Goal: Task Accomplishment & Management: Manage account settings

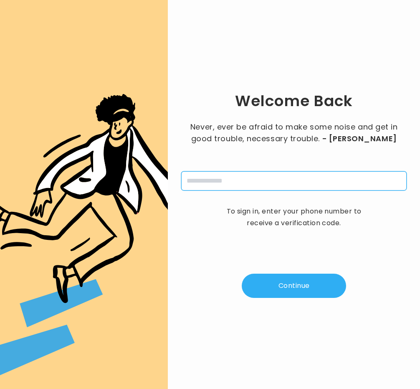
click at [205, 178] on input "tel" at bounding box center [293, 180] width 225 height 19
type input "**********"
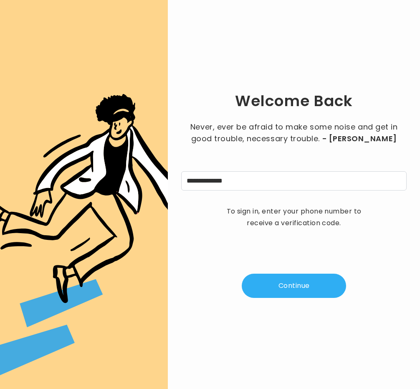
click at [282, 273] on button "Continue" at bounding box center [294, 285] width 104 height 24
type input "*"
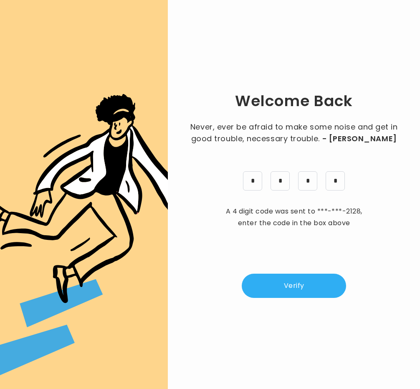
click at [280, 291] on button "Verify" at bounding box center [294, 285] width 104 height 24
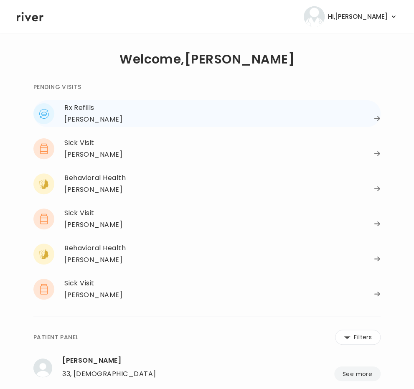
click at [89, 119] on div "Alexis Westley" at bounding box center [93, 120] width 58 height 12
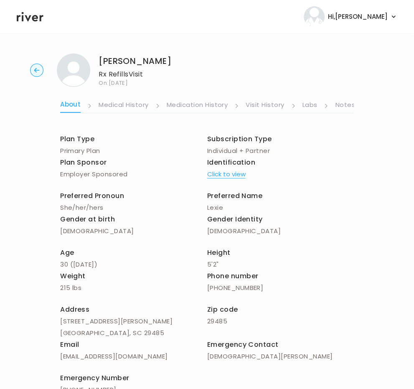
scroll to position [0, 133]
drag, startPoint x: 301, startPoint y: 89, endPoint x: 247, endPoint y: 104, distance: 56.6
click at [247, 104] on link "Symptoms" at bounding box center [258, 105] width 36 height 13
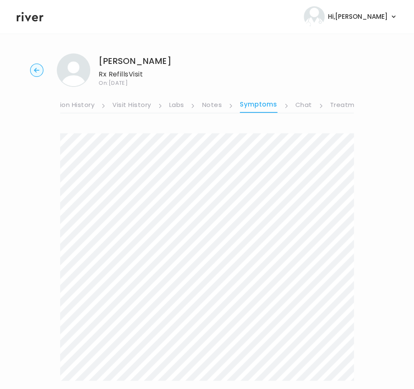
scroll to position [112, 0]
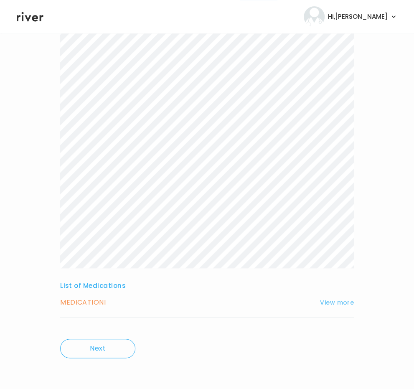
click at [338, 306] on button "View more" at bounding box center [337, 302] width 34 height 10
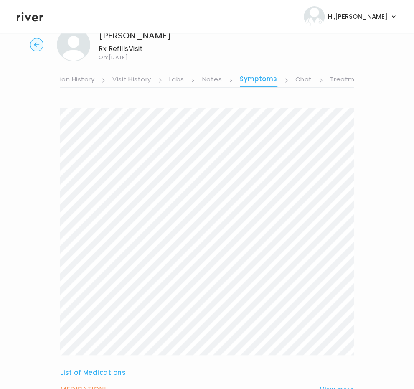
scroll to position [0, 0]
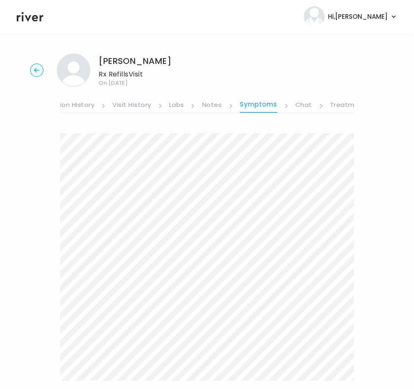
click at [139, 103] on link "Visit History" at bounding box center [131, 105] width 38 height 13
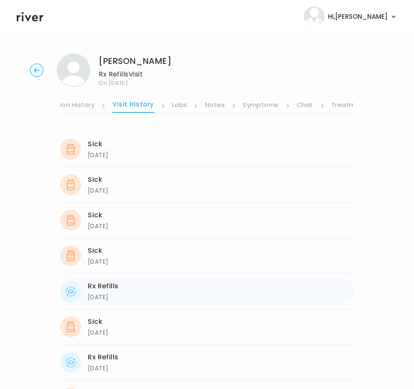
click at [116, 295] on div "04/23/2025" at bounding box center [103, 297] width 31 height 10
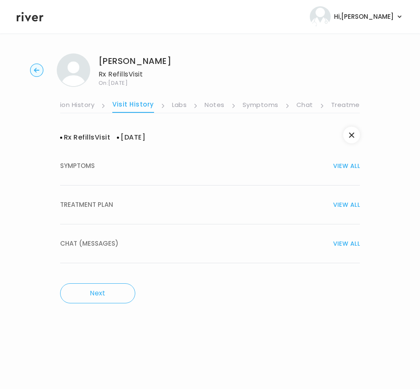
click at [85, 200] on span "TREATMENT PLAN" at bounding box center [86, 205] width 53 height 12
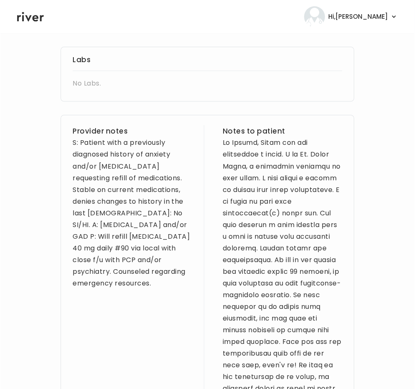
scroll to position [286, 0]
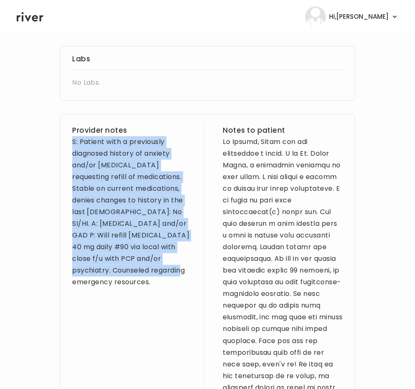
drag, startPoint x: 66, startPoint y: 141, endPoint x: 147, endPoint y: 273, distance: 154.0
click at [147, 273] on div "Provider notes S: Patient with a previously diagnosed history of anxiety and/or…" at bounding box center [207, 382] width 295 height 537
drag, startPoint x: 162, startPoint y: 271, endPoint x: 55, endPoint y: 141, distance: 168.8
click at [55, 141] on div "Alexis Westley Rx Refills Visit On: 10 Oct 2025 About Medical History Medicatio…" at bounding box center [207, 255] width 415 height 989
copy div "S: Patient with a previously diagnosed history of anxiety and/or depression req…"
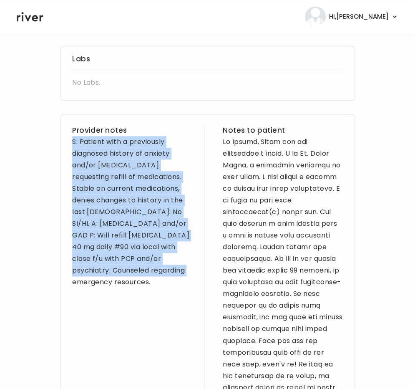
click at [55, 141] on div "Alexis Westley Rx Refills Visit On: 10 Oct 2025 About Medical History Medicatio…" at bounding box center [207, 255] width 415 height 989
drag, startPoint x: 154, startPoint y: 276, endPoint x: 55, endPoint y: 142, distance: 166.2
click at [55, 142] on div "Alexis Westley Rx Refills Visit On: 10 Oct 2025 About Medical History Medicatio…" at bounding box center [207, 255] width 415 height 989
copy div "S: Patient with a previously diagnosed history of anxiety and/or depression req…"
click at [167, 136] on div "S: Patient with a previously diagnosed history of anxiety and/or depression req…" at bounding box center [132, 212] width 120 height 152
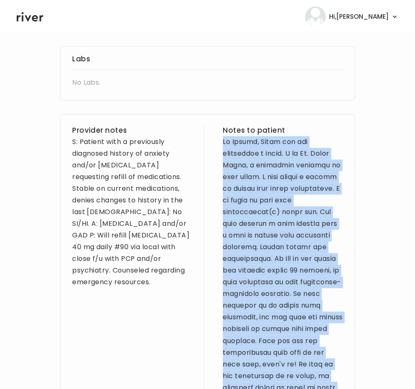
drag, startPoint x: 215, startPoint y: 141, endPoint x: 386, endPoint y: 382, distance: 296.1
click at [386, 382] on div "Alexis Westley Rx Refills Visit On: 10 Oct 2025 About Medical History Medicatio…" at bounding box center [207, 255] width 415 height 989
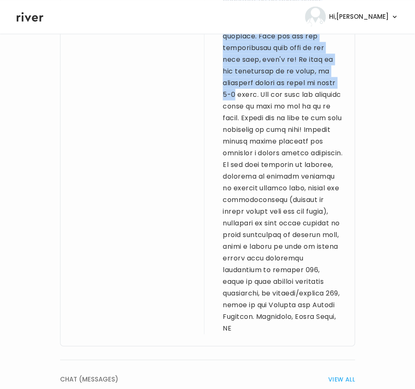
scroll to position [608, 0]
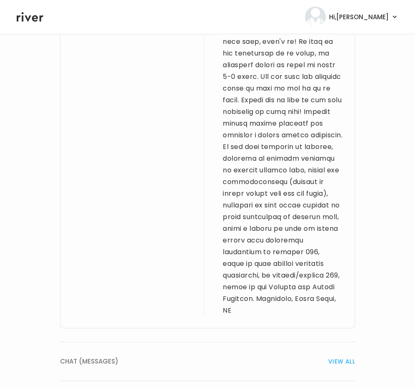
click at [330, 312] on div at bounding box center [283, 64] width 120 height 502
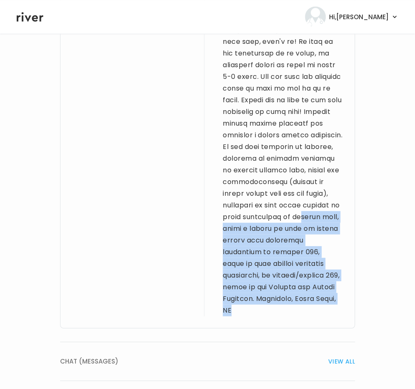
drag, startPoint x: 316, startPoint y: 311, endPoint x: 230, endPoint y: 225, distance: 121.3
click at [230, 225] on div at bounding box center [283, 64] width 120 height 502
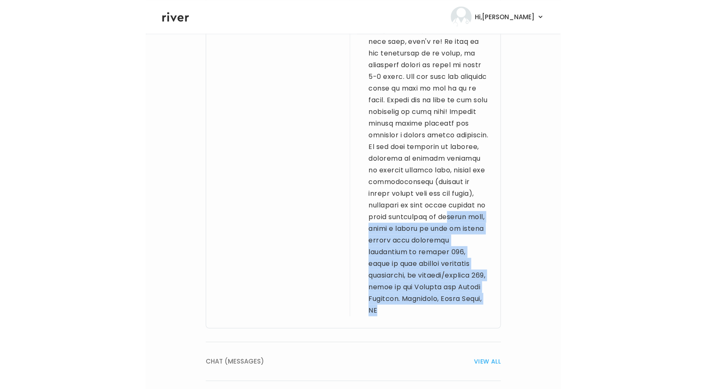
scroll to position [0, 0]
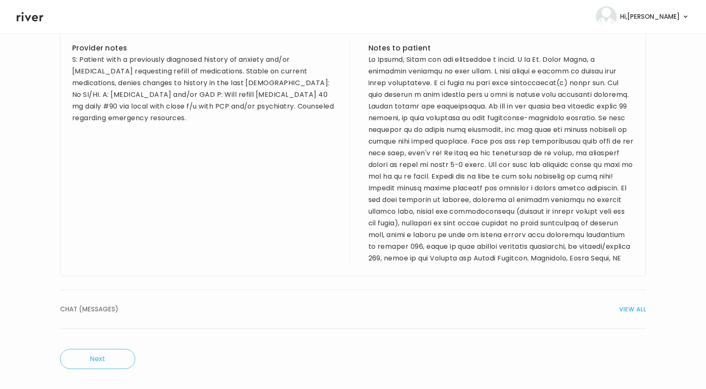
click at [419, 97] on div at bounding box center [502, 159] width 266 height 210
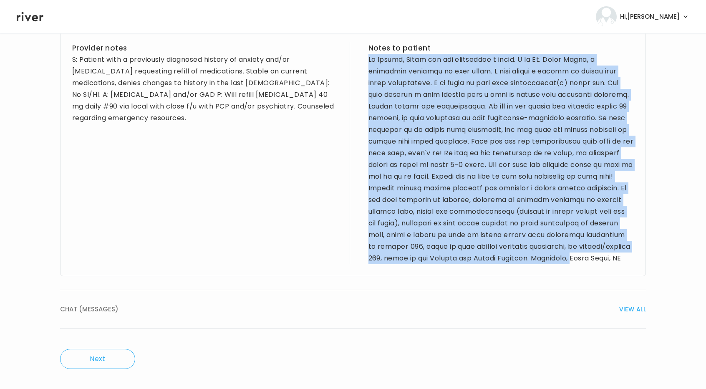
drag, startPoint x: 365, startPoint y: 45, endPoint x: 609, endPoint y: 251, distance: 319.2
click at [419, 251] on div "Provider notes S: Patient with a previously diagnosed history of anxiety and/or…" at bounding box center [353, 154] width 586 height 245
copy div "Hi Alexis, Thank you for completing a visit. I am Dr. Anika Ramos, a physician …"
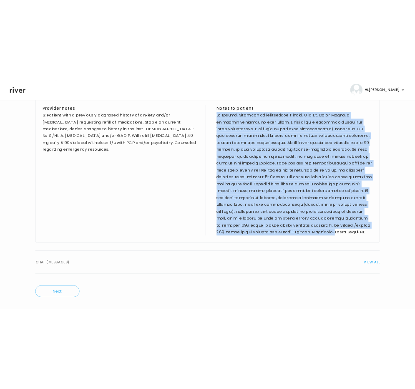
scroll to position [608, 0]
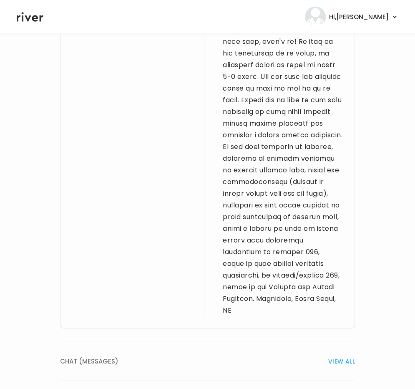
click at [119, 84] on div "Provider notes S: Patient with a previously diagnosed history of anxiety and/or…" at bounding box center [132, 59] width 120 height 514
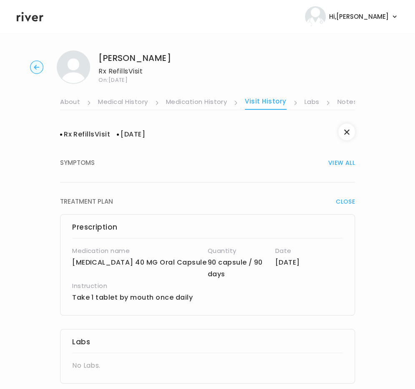
scroll to position [0, 0]
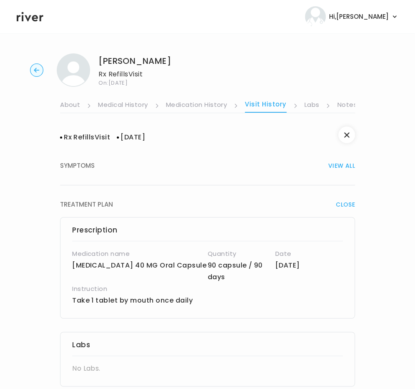
click at [181, 271] on p "FLUoxetine 40 MG Oral Capsule" at bounding box center [140, 266] width 136 height 12
drag, startPoint x: 195, startPoint y: 300, endPoint x: 66, endPoint y: 312, distance: 129.9
click at [66, 312] on div "Prescription Medication name FLUoxetine 40 MG Oral Capsule Quantity 90 capsule …" at bounding box center [207, 267] width 295 height 101
copy p "Take 1 tablet by mouth once daily"
click at [178, 140] on div "Rx Refills Visit 04/23/2025" at bounding box center [207, 137] width 295 height 12
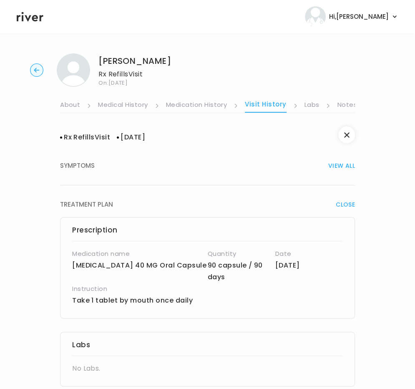
click at [39, 20] on icon at bounding box center [30, 17] width 27 height 10
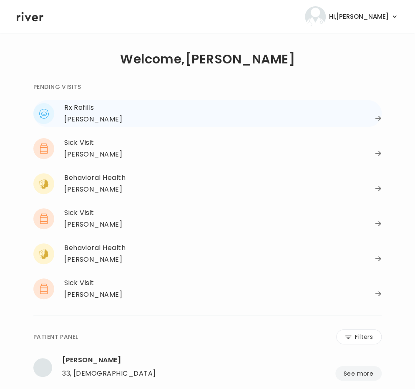
click at [110, 121] on div "Alexis Westley" at bounding box center [93, 120] width 58 height 12
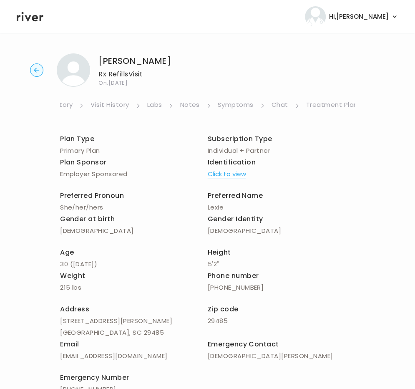
scroll to position [0, 155]
click at [225, 105] on link "Symptoms" at bounding box center [235, 105] width 36 height 13
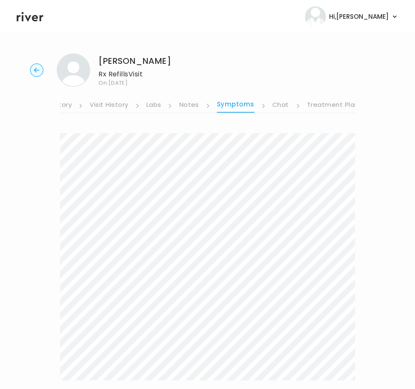
scroll to position [112, 0]
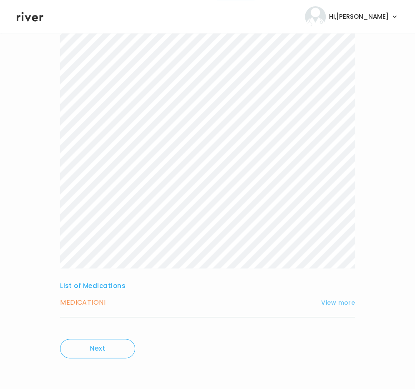
click at [351, 306] on button "View more" at bounding box center [338, 303] width 34 height 10
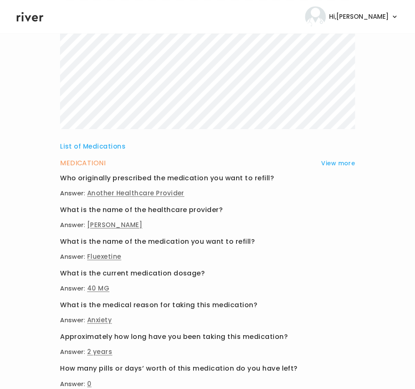
scroll to position [0, 0]
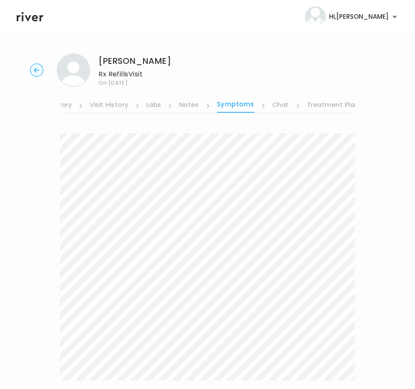
click at [40, 66] on circle "button" at bounding box center [36, 70] width 13 height 13
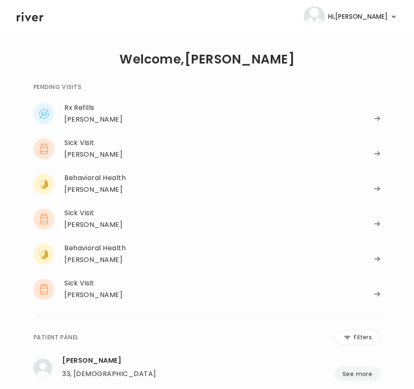
click at [14, 231] on main "**********" at bounding box center [207, 313] width 414 height 561
click at [80, 148] on div "Sick Visit" at bounding box center [222, 143] width 316 height 12
click at [84, 154] on div "[PERSON_NAME]" at bounding box center [93, 155] width 58 height 12
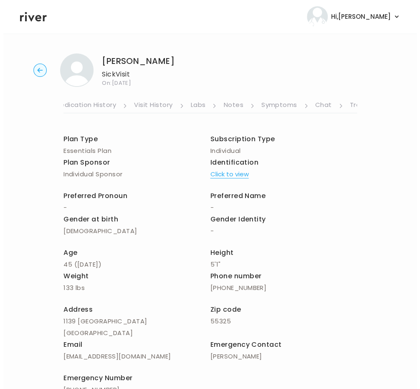
scroll to position [0, 157]
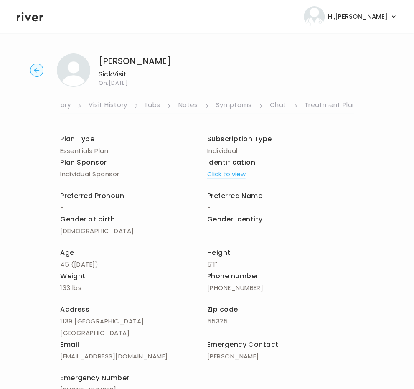
click at [315, 105] on link "Treatment Plan" at bounding box center [330, 105] width 52 height 13
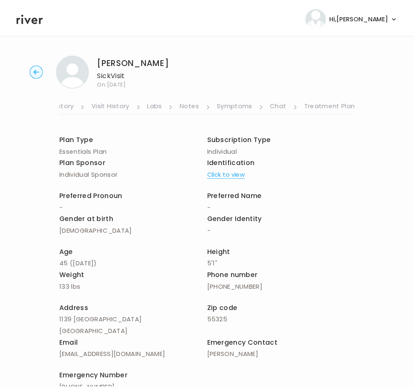
scroll to position [0, 151]
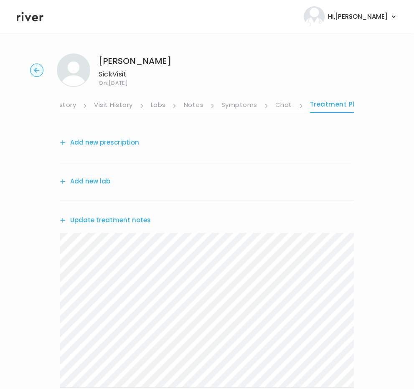
click at [83, 141] on button "Add new prescription" at bounding box center [99, 142] width 79 height 12
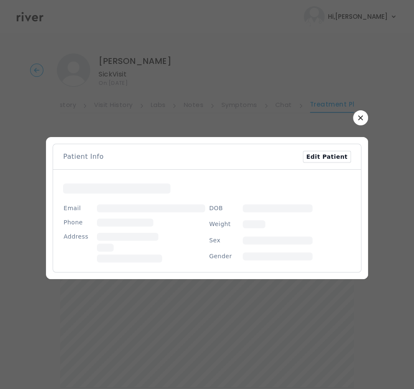
click at [83, 141] on div at bounding box center [207, 208] width 322 height 142
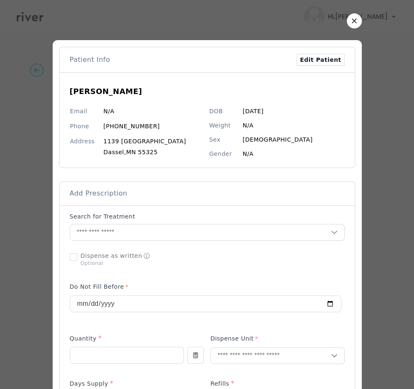
click at [347, 18] on button "button" at bounding box center [353, 20] width 15 height 15
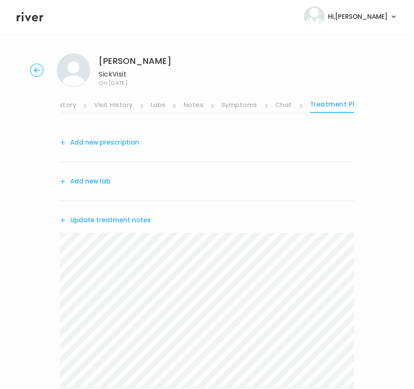
click at [25, 22] on icon at bounding box center [30, 16] width 27 height 13
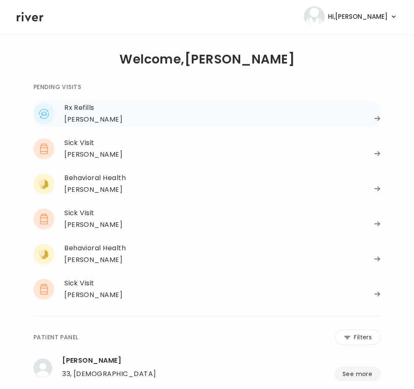
click at [88, 114] on div "Alexis Westley" at bounding box center [93, 120] width 58 height 12
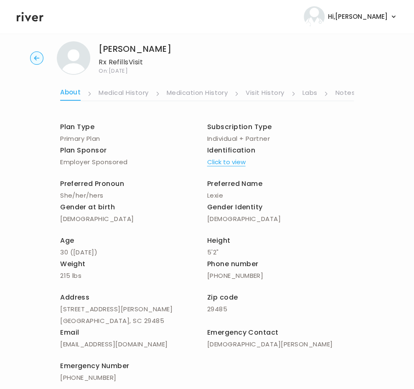
scroll to position [13, 0]
click at [341, 94] on link "Notes" at bounding box center [345, 92] width 20 height 13
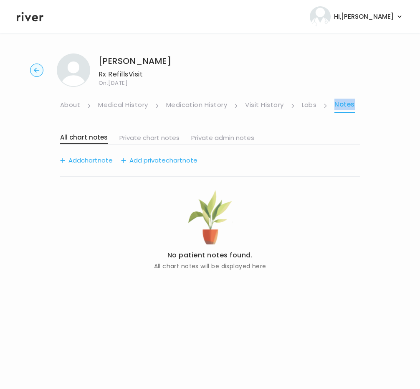
click at [341, 94] on ul "About Medical History Medication History Visit History Labs Notes Symptoms Chat…" at bounding box center [210, 100] width 300 height 26
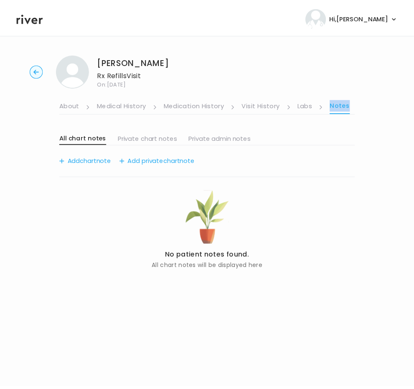
scroll to position [0, 150]
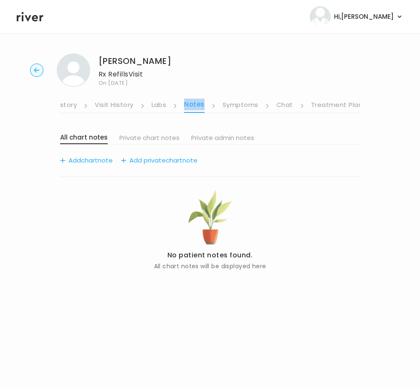
click at [327, 102] on link "Treatment Plan" at bounding box center [337, 105] width 52 height 13
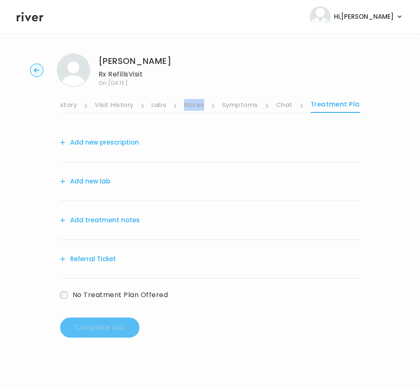
click at [115, 223] on button "Add treatment notes" at bounding box center [100, 220] width 80 height 12
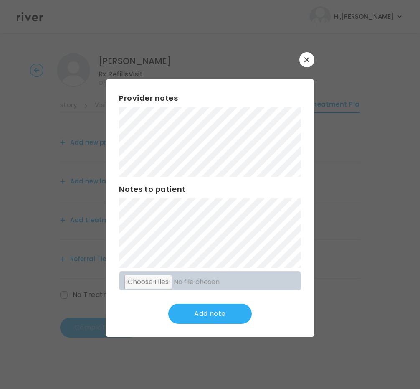
click at [36, 65] on div at bounding box center [210, 194] width 420 height 389
click at [307, 60] on icon "button" at bounding box center [306, 59] width 5 height 5
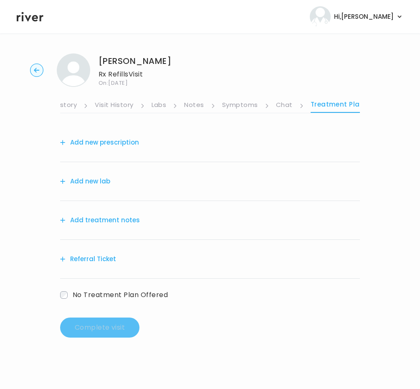
click at [38, 72] on circle "button" at bounding box center [36, 70] width 13 height 13
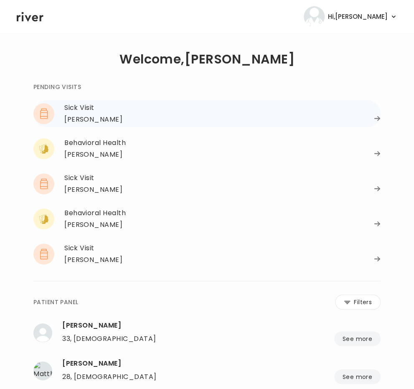
click at [87, 116] on div "[PERSON_NAME]" at bounding box center [93, 120] width 58 height 12
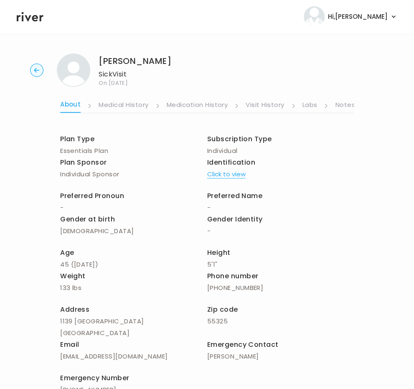
click at [29, 18] on icon at bounding box center [30, 17] width 27 height 10
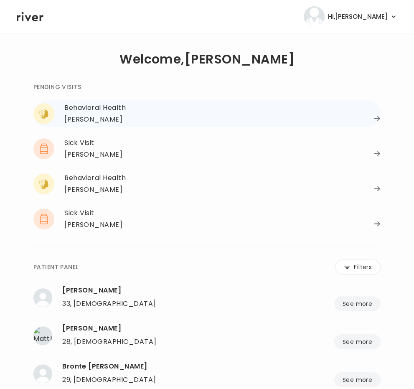
click at [97, 116] on div "[PERSON_NAME]" at bounding box center [93, 120] width 58 height 12
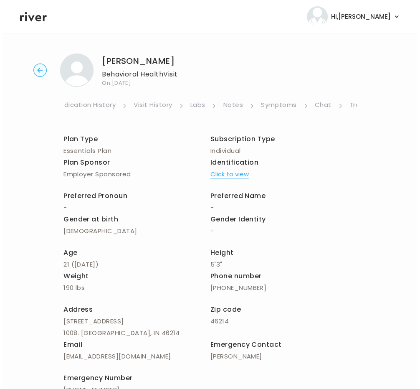
scroll to position [0, 157]
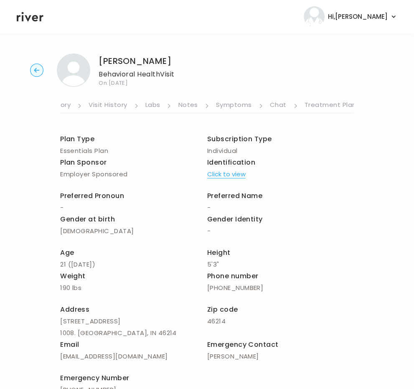
click at [237, 108] on link "Symptoms" at bounding box center [234, 105] width 36 height 13
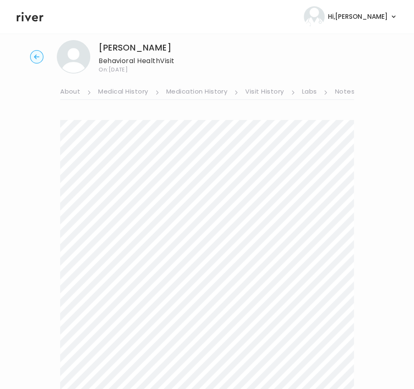
click at [73, 91] on link "About" at bounding box center [70, 92] width 20 height 13
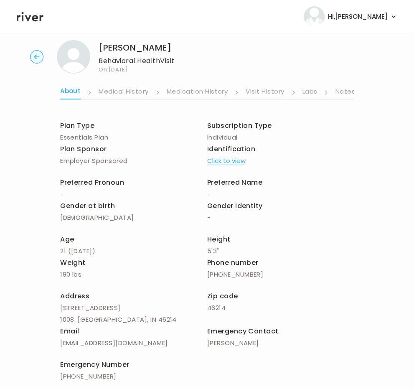
click at [28, 17] on icon at bounding box center [30, 16] width 27 height 13
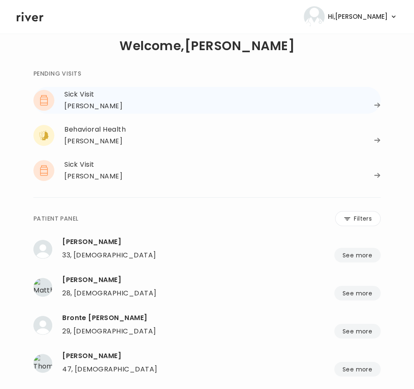
click at [96, 101] on div "ZAHRA ABBAS" at bounding box center [93, 106] width 58 height 12
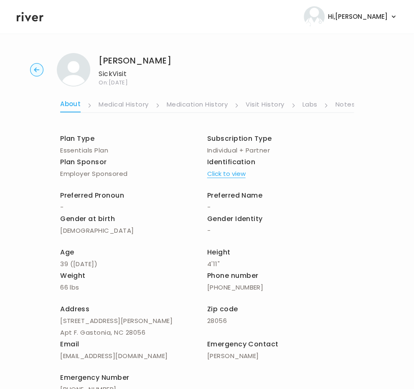
scroll to position [0, 157]
click at [242, 105] on link "Symptoms" at bounding box center [234, 104] width 36 height 13
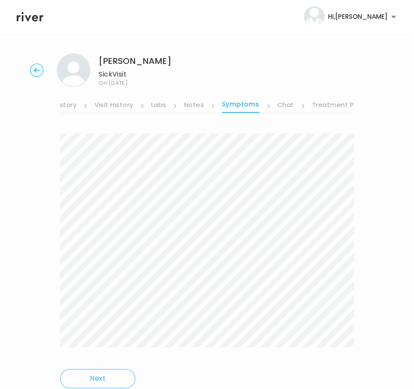
click at [68, 104] on link "Medication History" at bounding box center [45, 105] width 61 height 13
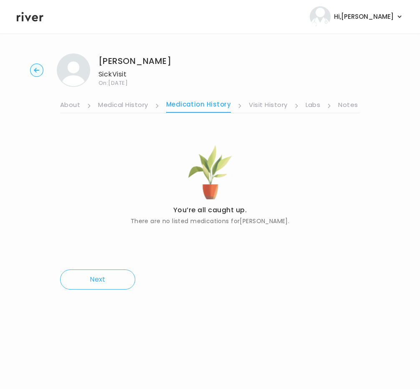
click at [68, 104] on link "About" at bounding box center [70, 105] width 20 height 13
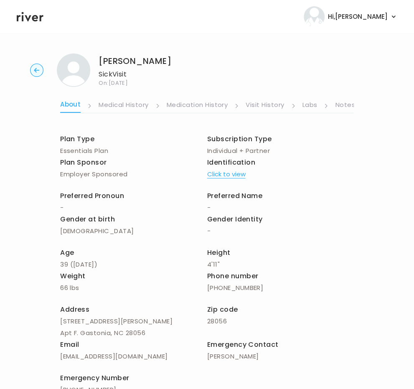
click at [33, 18] on icon at bounding box center [30, 17] width 27 height 10
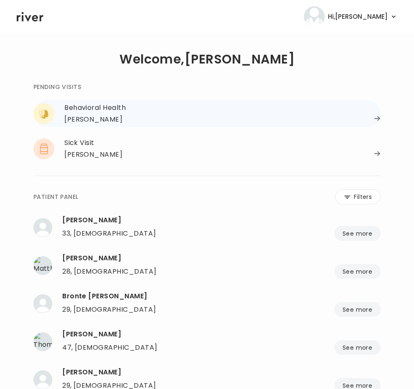
click at [98, 108] on div "Behavioral Health" at bounding box center [222, 108] width 316 height 12
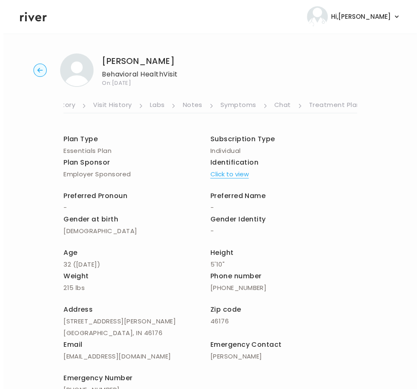
scroll to position [0, 157]
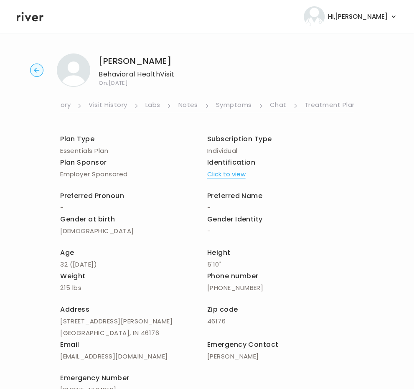
click at [314, 101] on link "Treatment Plan" at bounding box center [330, 105] width 52 height 13
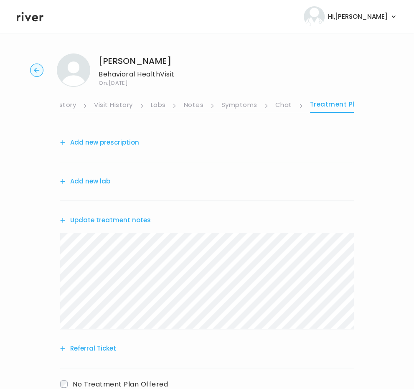
click at [93, 221] on button "Update treatment notes" at bounding box center [105, 220] width 91 height 12
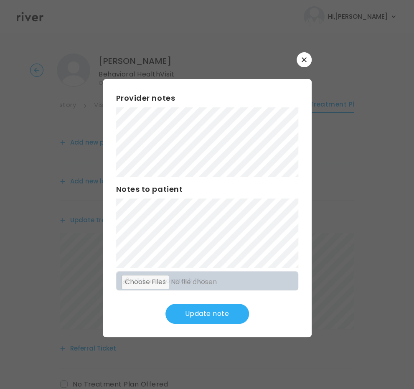
click at [87, 198] on div "​ Provider notes Notes to patient Click here to attach files Update note" at bounding box center [207, 194] width 414 height 389
click at [221, 308] on button "Update note" at bounding box center [206, 313] width 83 height 20
click at [302, 52] on button "button" at bounding box center [303, 59] width 15 height 15
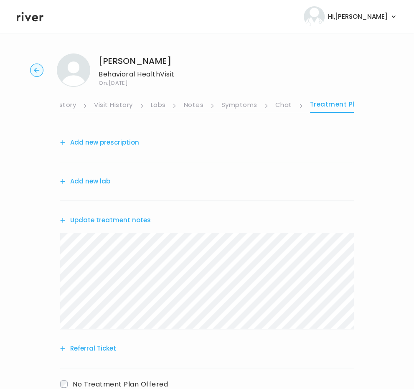
scroll to position [57, 0]
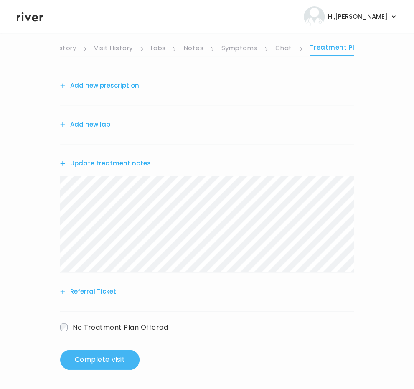
click at [113, 356] on button "Complete visit" at bounding box center [99, 359] width 79 height 20
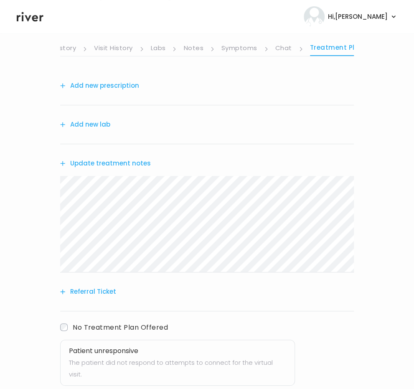
scroll to position [151, 0]
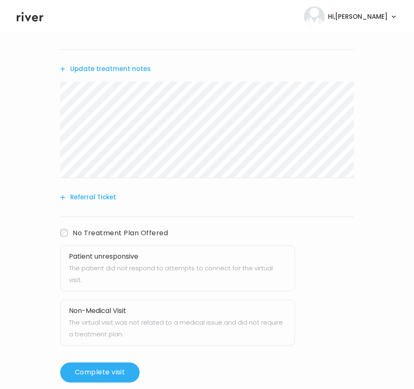
click at [106, 258] on h3 "Patient unresponsive" at bounding box center [177, 256] width 217 height 12
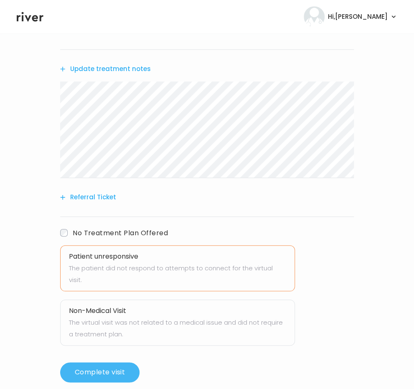
click at [107, 362] on button "Complete visit" at bounding box center [99, 372] width 79 height 20
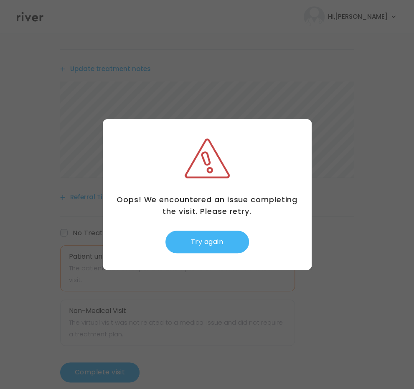
click at [212, 240] on button "Try again" at bounding box center [206, 241] width 83 height 23
click at [200, 245] on button "Try again" at bounding box center [206, 241] width 83 height 23
click at [210, 318] on div at bounding box center [207, 194] width 414 height 389
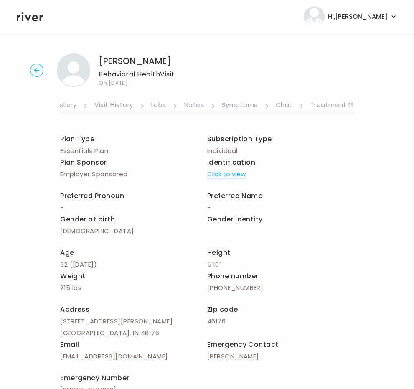
scroll to position [56, 0]
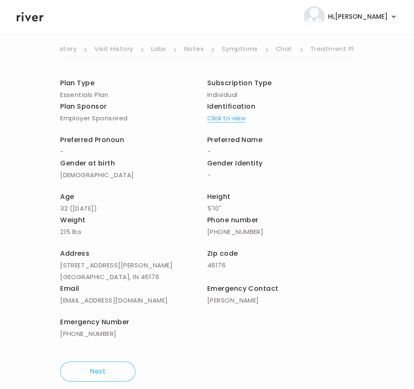
click at [326, 49] on link "Treatment Plan" at bounding box center [336, 49] width 52 height 13
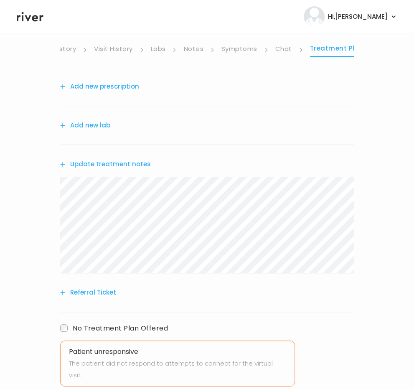
click at [126, 164] on button "Update treatment notes" at bounding box center [105, 164] width 91 height 12
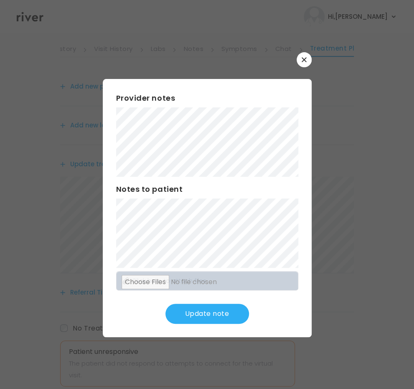
click at [86, 199] on div "​ Provider notes Notes to patient Click here to attach files Update note" at bounding box center [207, 194] width 414 height 389
click at [206, 303] on button "Update note" at bounding box center [206, 313] width 83 height 20
click at [303, 61] on icon "button" at bounding box center [303, 59] width 5 height 5
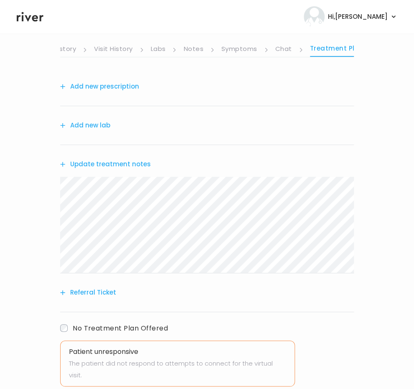
click at [277, 48] on link "Chat" at bounding box center [283, 49] width 17 height 13
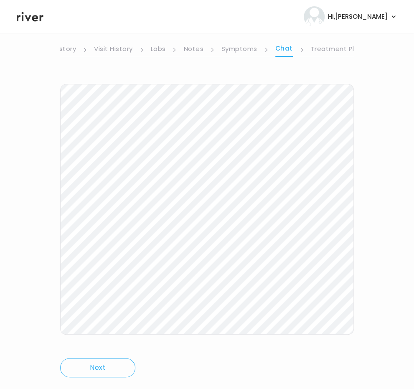
click at [330, 48] on link "Treatment Plan" at bounding box center [337, 49] width 52 height 13
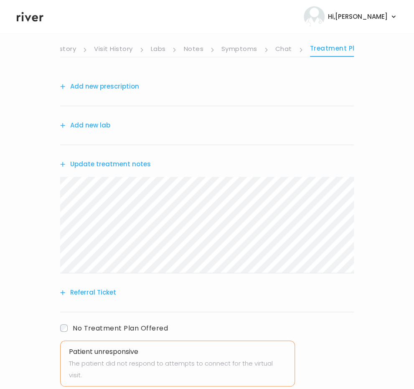
click at [234, 46] on link "Symptoms" at bounding box center [239, 49] width 36 height 13
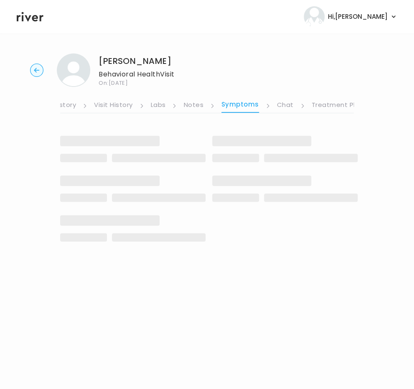
scroll to position [0, 151]
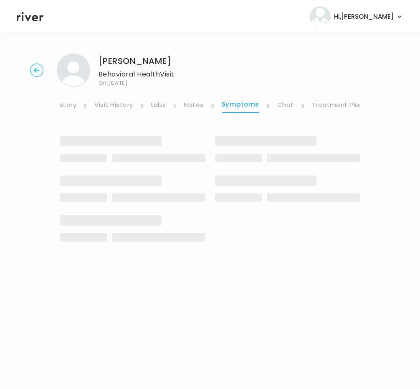
click at [281, 107] on link "Chat" at bounding box center [285, 105] width 17 height 13
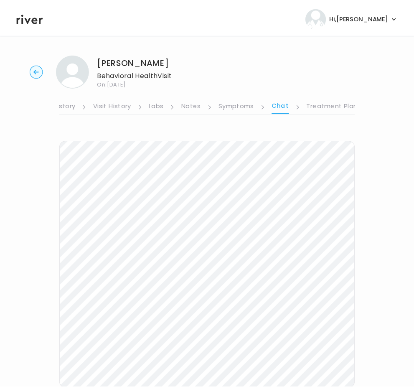
scroll to position [0, 150]
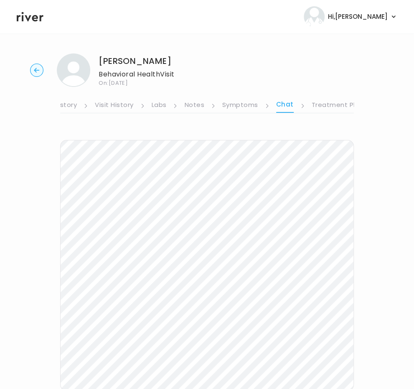
click at [331, 106] on link "Treatment Plan" at bounding box center [337, 105] width 52 height 13
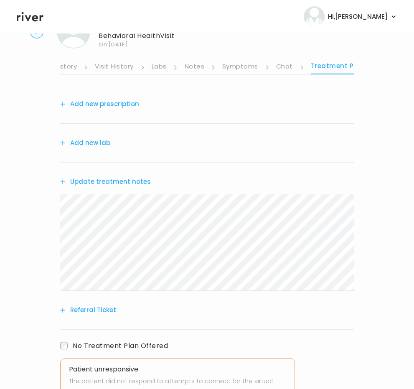
scroll to position [38, 0]
click at [108, 178] on button "Update treatment notes" at bounding box center [105, 183] width 91 height 12
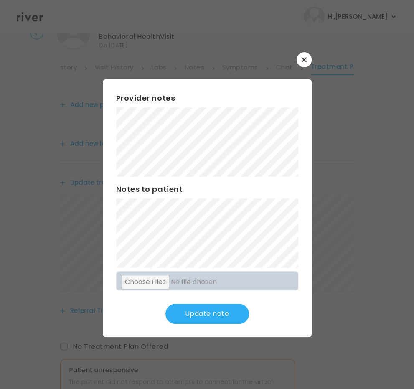
click at [50, 199] on div "​ Provider notes Notes to patient Click here to attach files Update note" at bounding box center [207, 194] width 414 height 389
click at [50, 199] on div at bounding box center [207, 194] width 414 height 389
click at [208, 313] on button "Update note" at bounding box center [206, 313] width 83 height 20
click at [304, 59] on icon "button" at bounding box center [303, 59] width 5 height 5
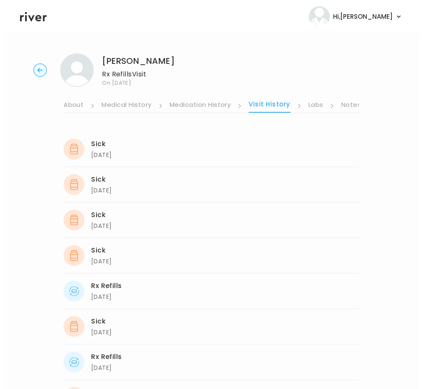
scroll to position [0, 156]
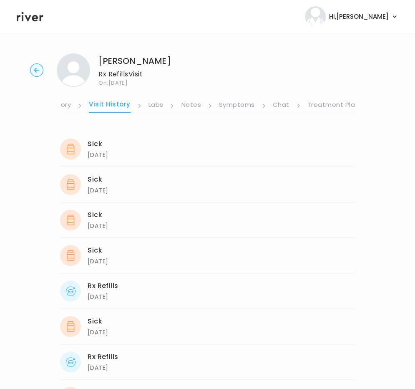
click at [235, 107] on link "Symptoms" at bounding box center [237, 105] width 36 height 13
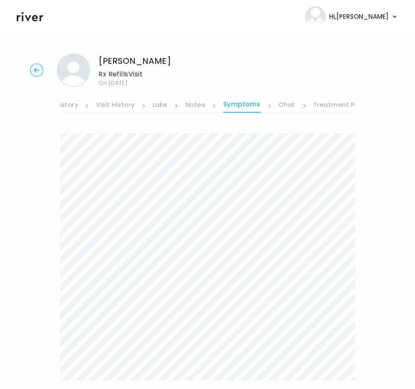
click at [331, 102] on link "Treatment Plan" at bounding box center [339, 105] width 52 height 13
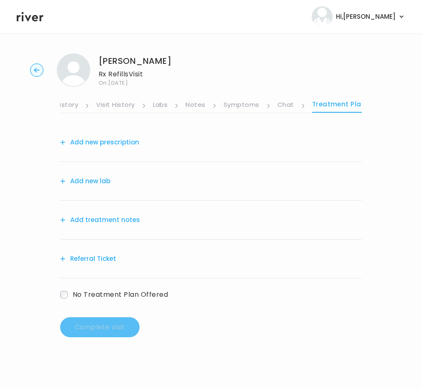
click at [109, 223] on button "Add treatment notes" at bounding box center [100, 220] width 80 height 12
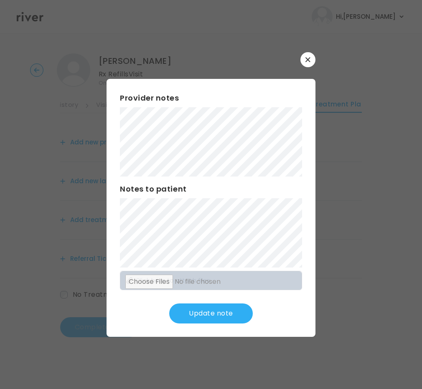
click at [201, 321] on button "Update note" at bounding box center [210, 313] width 83 height 20
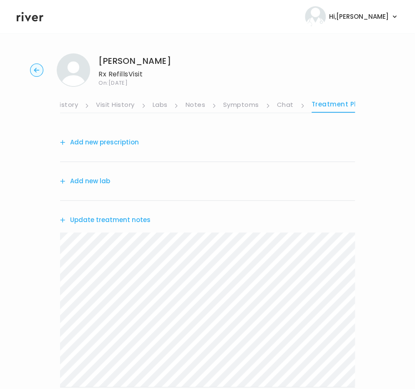
click at [92, 141] on button "Add new prescription" at bounding box center [99, 142] width 79 height 12
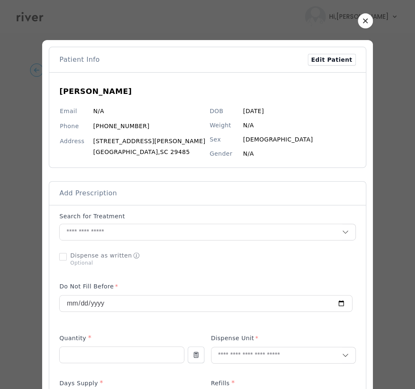
click at [205, 68] on div "Patient Info Edit Patient" at bounding box center [207, 59] width 316 height 25
click at [93, 227] on input "text" at bounding box center [201, 232] width 282 height 16
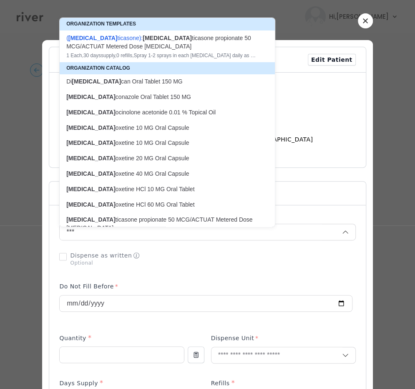
click at [118, 176] on p "FLU oxetine 40 MG Oral Capsule" at bounding box center [162, 174] width 192 height 8
type input "**********"
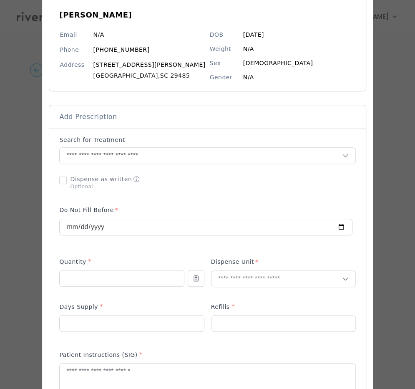
scroll to position [81, 0]
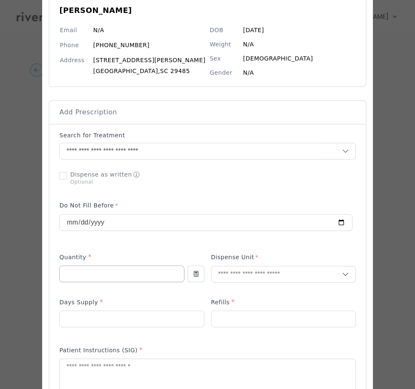
click at [110, 267] on input "number" at bounding box center [122, 274] width 124 height 16
type input "**"
click at [239, 274] on input "text" at bounding box center [277, 274] width 131 height 16
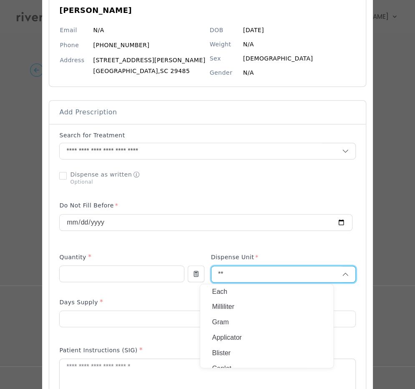
scroll to position [39, 0]
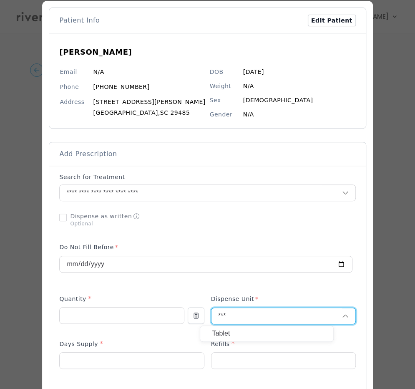
type input "***"
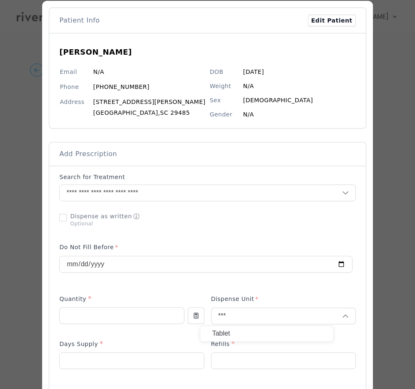
click at [229, 334] on p "Tablet" at bounding box center [267, 334] width 110 height 12
click at [126, 361] on input "number" at bounding box center [132, 361] width 144 height 16
type input "**"
click at [268, 364] on input "number" at bounding box center [284, 361] width 144 height 16
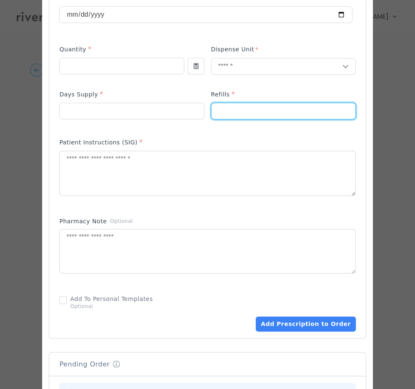
scroll to position [289, 0]
type input "*"
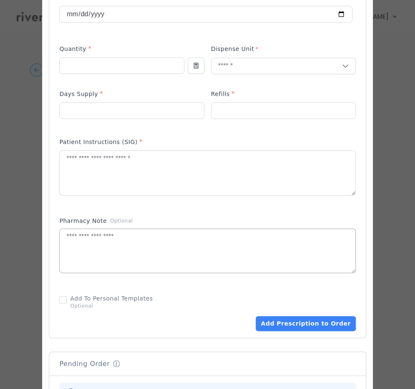
click at [209, 236] on textarea at bounding box center [207, 251] width 295 height 44
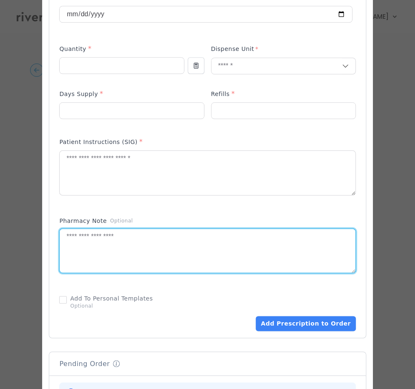
click at [148, 257] on textarea at bounding box center [207, 251] width 295 height 44
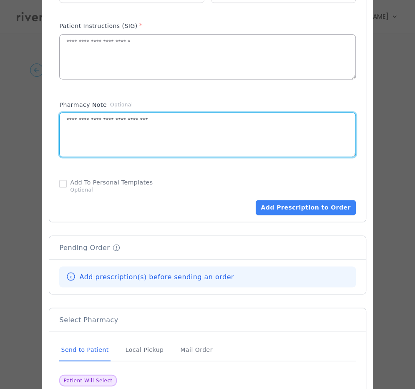
scroll to position [406, 0]
type textarea "**********"
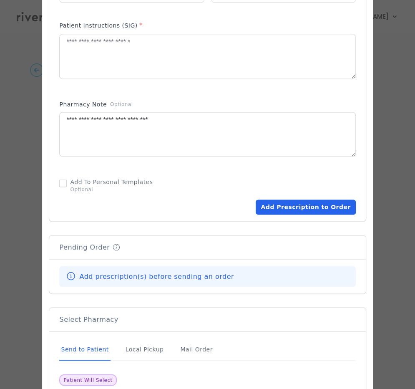
click at [311, 210] on button "Add Prescription to Order" at bounding box center [306, 206] width 100 height 15
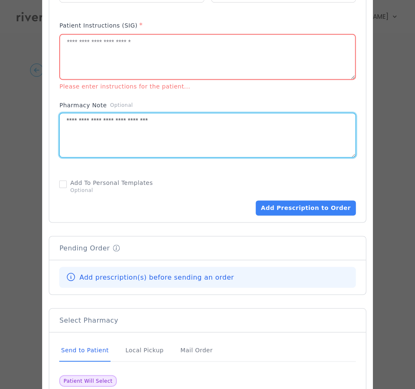
drag, startPoint x: 181, startPoint y: 118, endPoint x: 55, endPoint y: 107, distance: 126.5
click at [55, 107] on div at bounding box center [207, 42] width 331 height 816
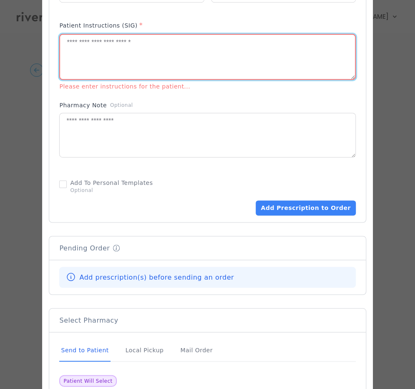
click at [89, 58] on textarea at bounding box center [207, 57] width 295 height 44
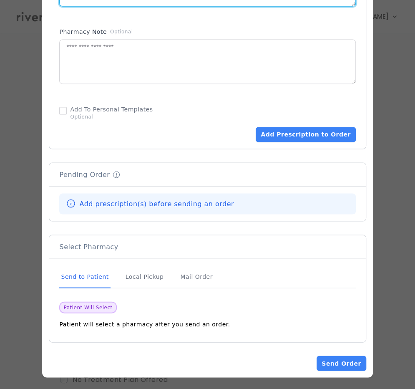
scroll to position [63, 0]
type textarea "**********"
click at [285, 131] on button "Add Prescription to Order" at bounding box center [306, 134] width 100 height 15
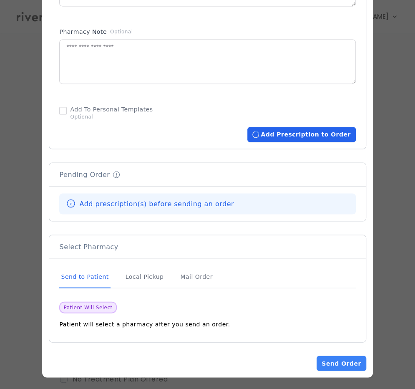
scroll to position [477, 0]
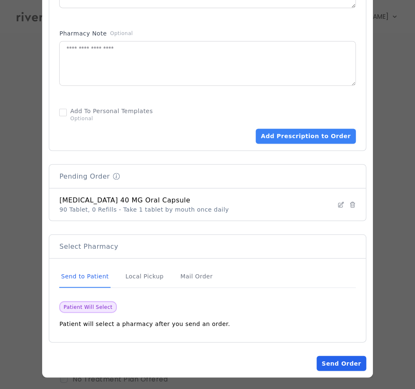
click at [320, 356] on button "Send Order" at bounding box center [341, 363] width 49 height 15
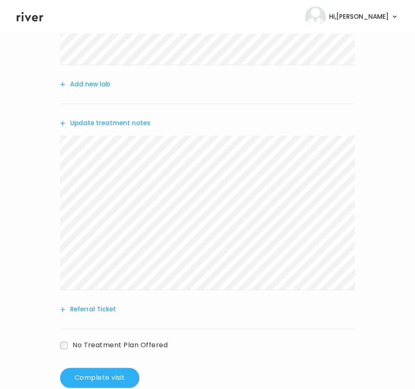
scroll to position [212, 0]
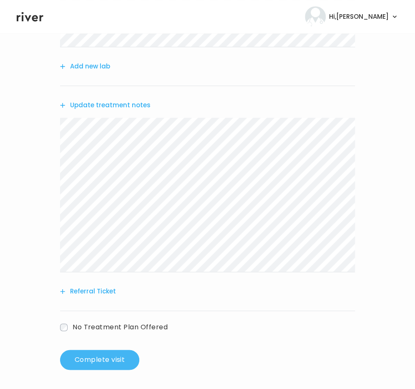
click at [97, 358] on button "Complete visit" at bounding box center [99, 360] width 79 height 20
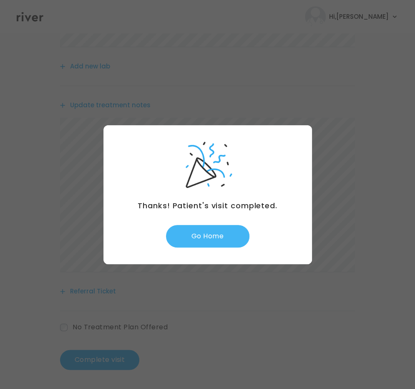
click at [216, 238] on button "Go Home" at bounding box center [207, 236] width 83 height 23
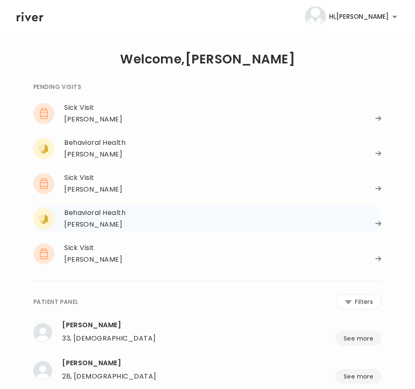
click at [233, 229] on div "Derrik Sipes" at bounding box center [223, 225] width 318 height 12
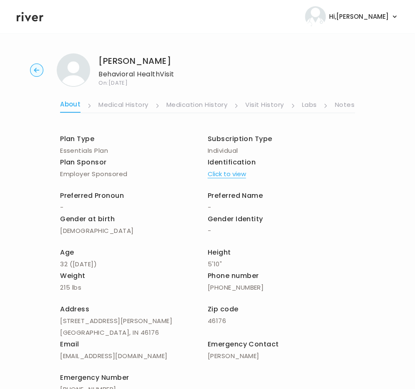
click at [32, 65] on icon "button" at bounding box center [36, 69] width 13 height 13
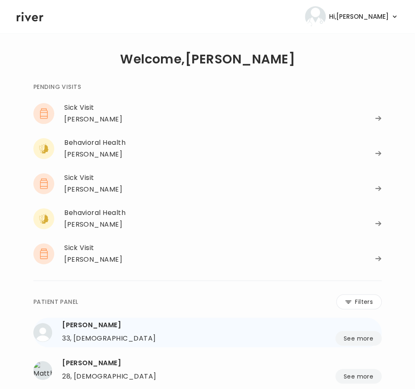
click at [246, 342] on div "33, Male See more" at bounding box center [222, 338] width 320 height 15
click at [88, 121] on div "[PERSON_NAME]" at bounding box center [93, 120] width 58 height 12
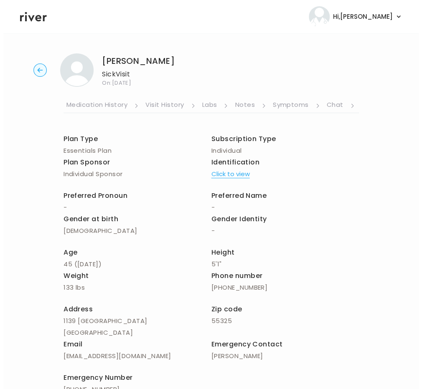
scroll to position [0, 155]
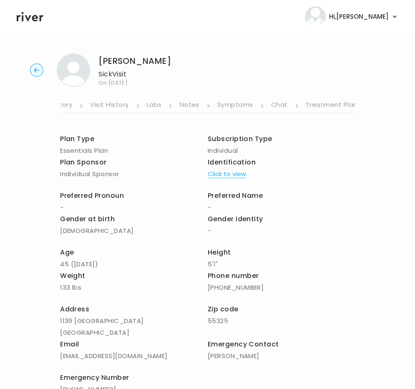
click at [319, 104] on link "Treatment Plan" at bounding box center [332, 105] width 52 height 13
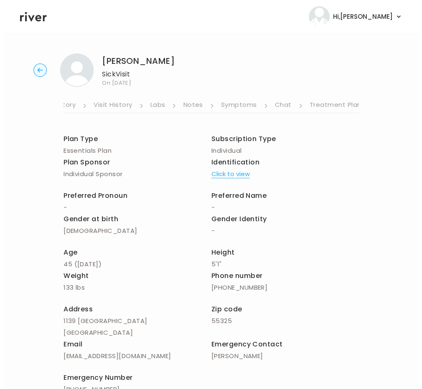
scroll to position [0, 149]
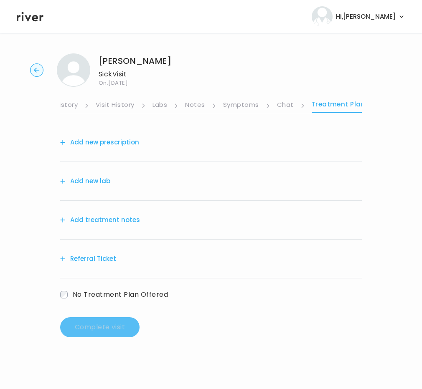
click at [245, 106] on link "Symptoms" at bounding box center [241, 105] width 36 height 13
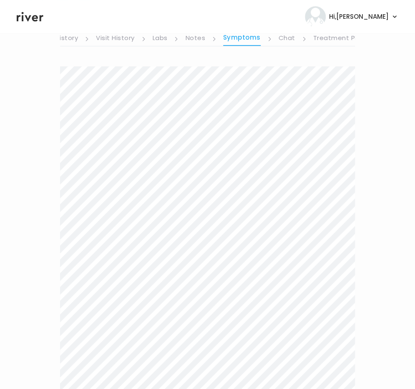
scroll to position [66, 0]
click at [240, 346] on div "Next" at bounding box center [207, 256] width 295 height 398
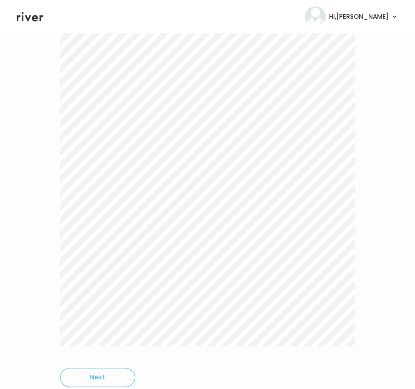
scroll to position [126, 0]
click at [214, 343] on div at bounding box center [207, 181] width 295 height 347
click at [91, 98] on div at bounding box center [207, 181] width 295 height 347
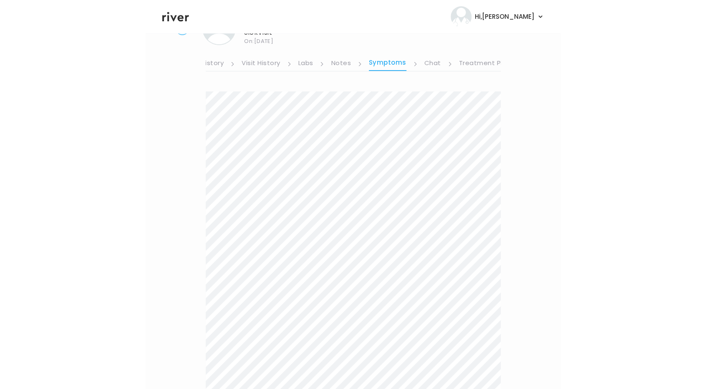
scroll to position [41, 0]
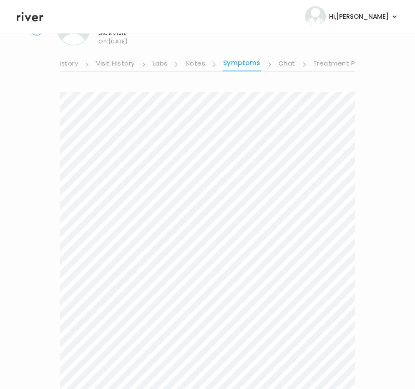
click at [58, 95] on div "[PERSON_NAME] Sick Visit On: [DATE] About Medical History Medication History Vi…" at bounding box center [207, 245] width 415 height 481
click at [252, 369] on div "[PERSON_NAME] Sick Visit On: [DATE] About Medical History Medication History Vi…" at bounding box center [207, 245] width 415 height 481
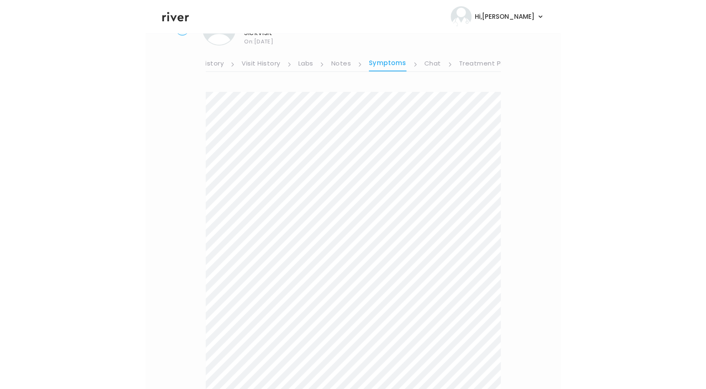
scroll to position [0, 0]
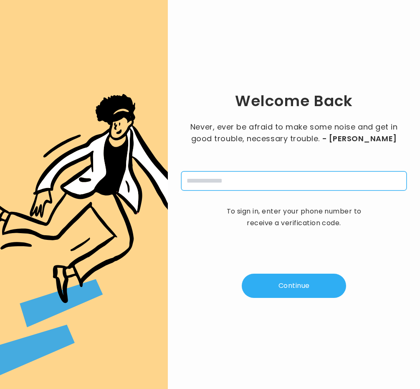
click at [230, 176] on input "tel" at bounding box center [293, 180] width 225 height 19
type input "**********"
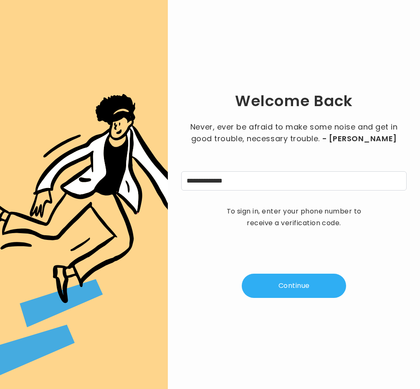
click at [294, 286] on button "Continue" at bounding box center [294, 285] width 104 height 24
type input "*"
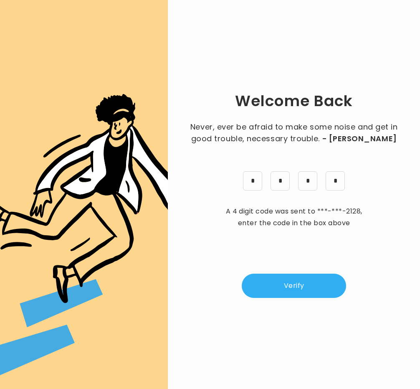
click at [285, 296] on button "Verify" at bounding box center [294, 285] width 104 height 24
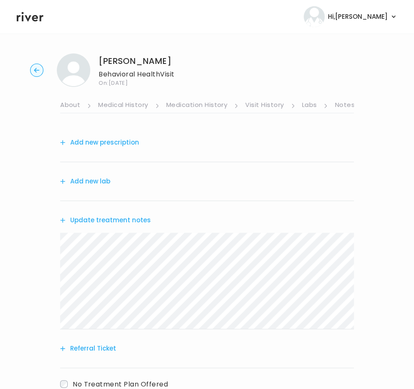
click at [99, 221] on button "Update treatment notes" at bounding box center [105, 220] width 91 height 12
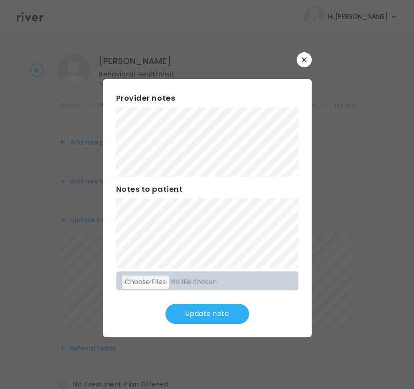
click at [93, 218] on div "​ Provider notes Notes to patient Click here to attach files Update note" at bounding box center [207, 194] width 414 height 389
click at [201, 308] on button "Update note" at bounding box center [206, 313] width 83 height 20
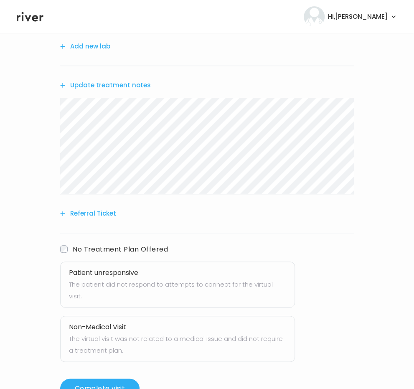
scroll to position [142, 0]
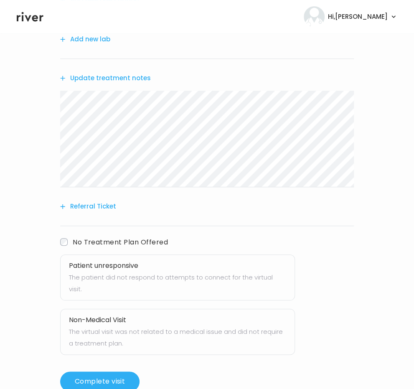
click at [97, 270] on h3 "Patient unresponsive" at bounding box center [177, 266] width 217 height 12
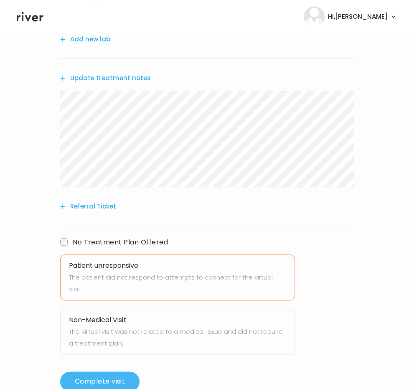
click at [90, 371] on button "Complete visit" at bounding box center [99, 381] width 79 height 20
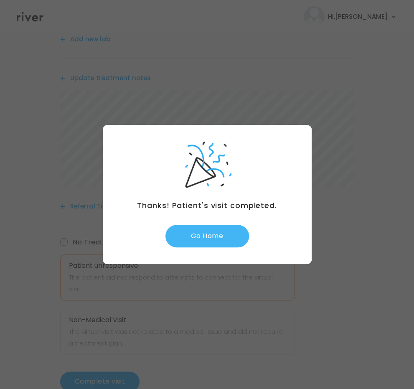
click at [203, 235] on button "Go Home" at bounding box center [206, 236] width 83 height 23
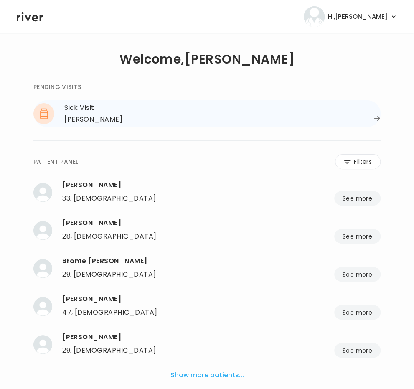
click at [92, 106] on div "Sick Visit" at bounding box center [222, 108] width 316 height 12
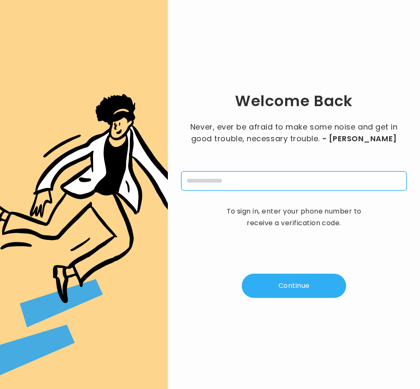
click at [263, 185] on input "tel" at bounding box center [293, 180] width 225 height 19
type input "**********"
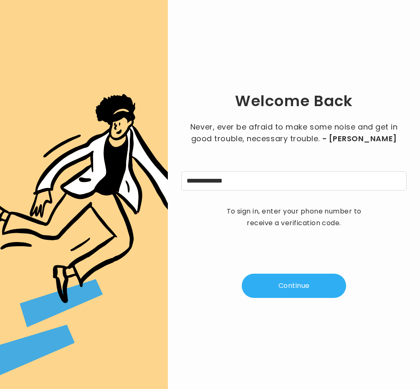
click at [296, 281] on button "Continue" at bounding box center [294, 285] width 104 height 24
type input "*"
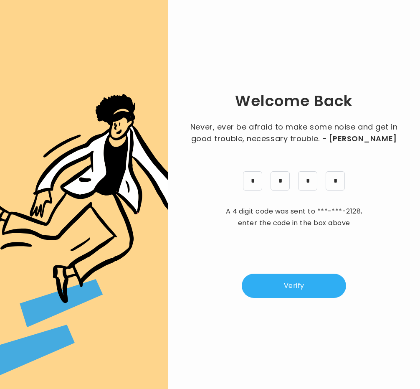
click at [288, 289] on button "Verify" at bounding box center [294, 285] width 104 height 24
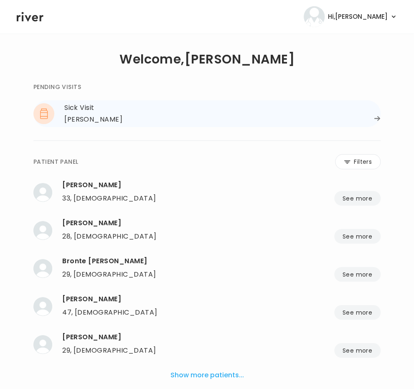
click at [353, 124] on div "Kaitlyn Tolley" at bounding box center [222, 120] width 316 height 12
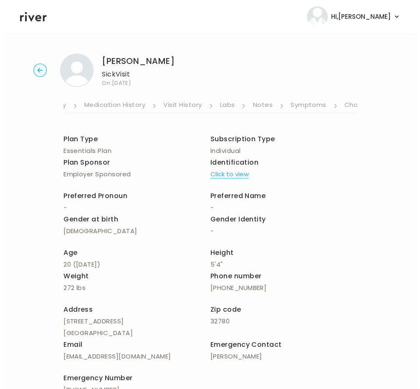
scroll to position [0, 157]
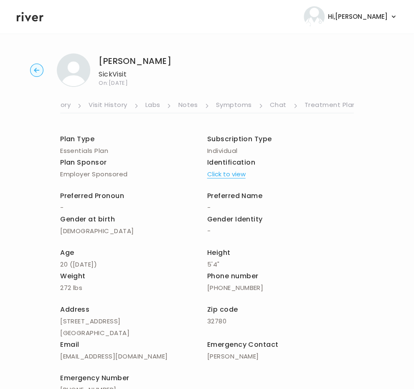
click at [331, 103] on link "Treatment Plan" at bounding box center [330, 105] width 52 height 13
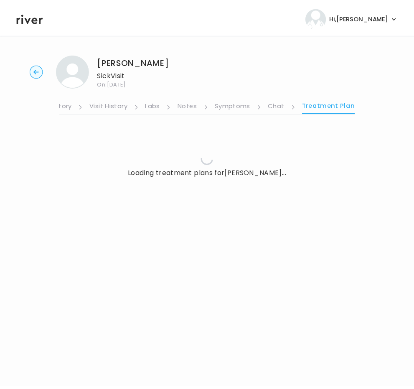
scroll to position [0, 151]
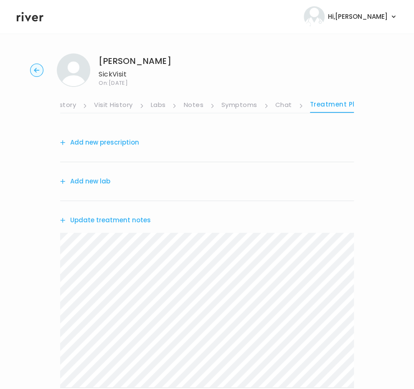
click at [85, 221] on button "Update treatment notes" at bounding box center [105, 220] width 91 height 12
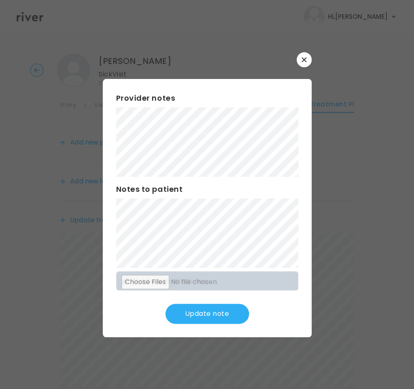
click at [203, 308] on button "Update note" at bounding box center [206, 313] width 83 height 20
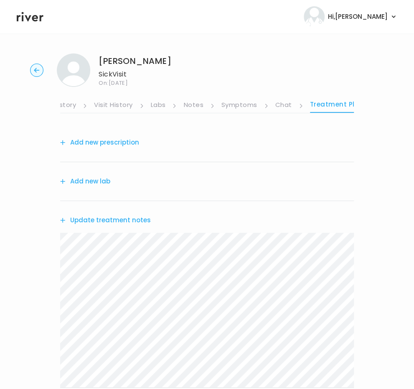
scroll to position [187, 0]
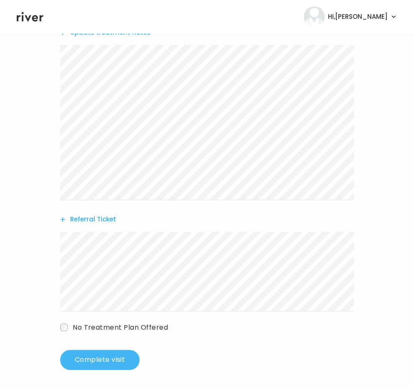
click at [92, 366] on button "Complete visit" at bounding box center [99, 359] width 79 height 20
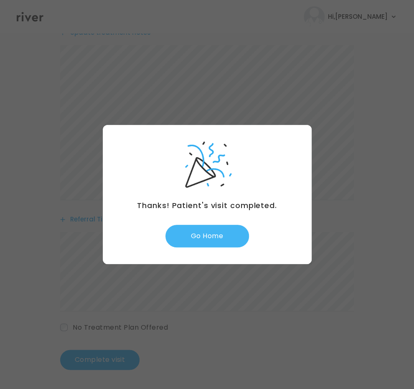
click at [231, 235] on button "Go Home" at bounding box center [206, 236] width 83 height 23
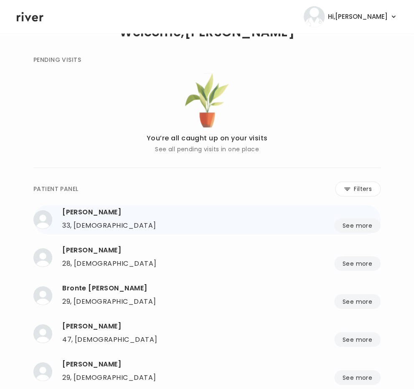
scroll to position [26, 0]
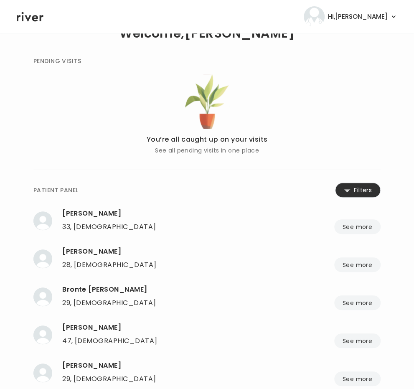
click at [358, 192] on button "Filters" at bounding box center [357, 189] width 45 height 15
click at [164, 198] on input "name" at bounding box center [160, 192] width 88 height 18
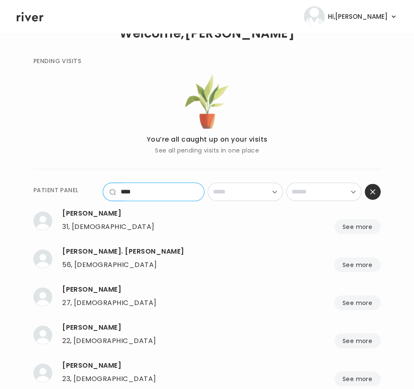
scroll to position [0, 0]
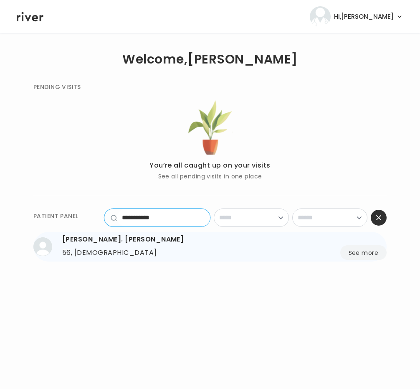
type input "**********"
click at [110, 239] on div "WILLIAM DL. CRUZ" at bounding box center [224, 239] width 324 height 12
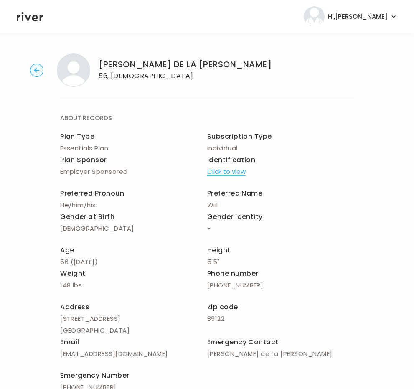
scroll to position [162, 0]
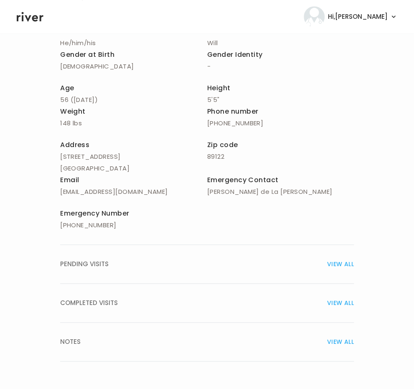
click at [104, 304] on span "COMPLETED VISITS" at bounding box center [89, 303] width 58 height 12
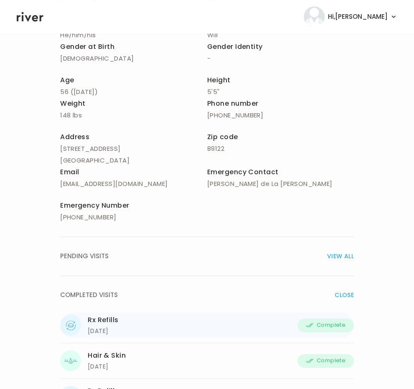
scroll to position [169, 0]
click at [127, 327] on div "Rx Refills 10/06/2025 10/06/2025 Complete" at bounding box center [206, 325] width 293 height 25
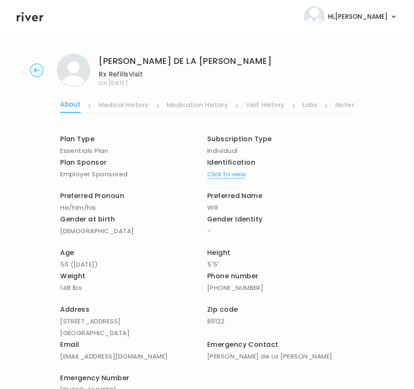
click at [312, 102] on link "Labs" at bounding box center [309, 105] width 15 height 13
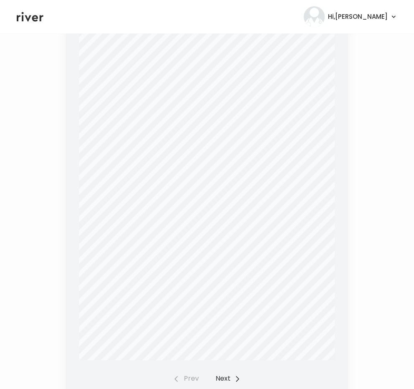
scroll to position [184, 0]
click at [219, 376] on button "Next" at bounding box center [227, 379] width 25 height 12
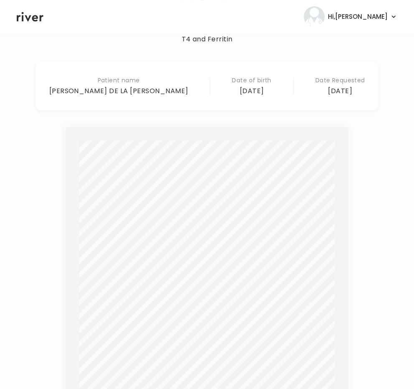
scroll to position [230, 0]
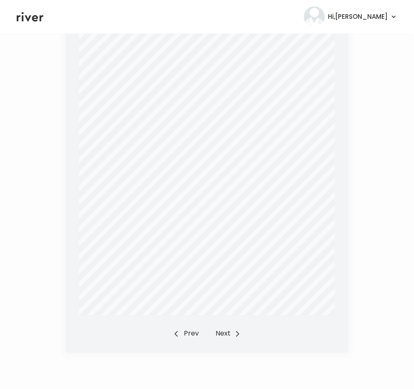
click at [225, 334] on button "Next" at bounding box center [227, 333] width 25 height 12
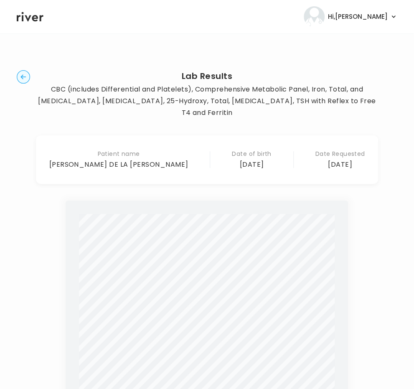
click at [222, 172] on div "Patient name [PERSON_NAME] DE LA [PERSON_NAME] Date of birth [DEMOGRAPHIC_DATA]…" at bounding box center [207, 159] width 342 height 48
click at [20, 74] on circle "button" at bounding box center [23, 77] width 13 height 13
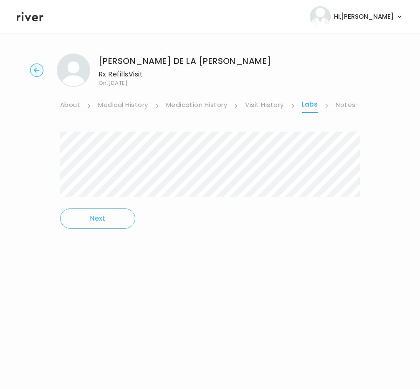
click at [342, 101] on link "Notes" at bounding box center [346, 105] width 20 height 13
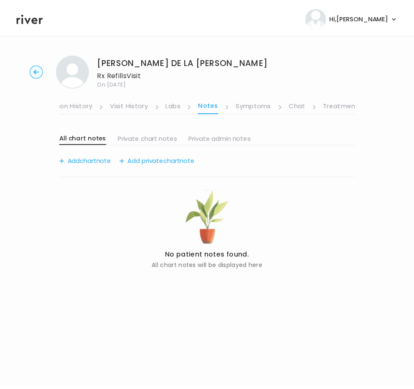
scroll to position [0, 150]
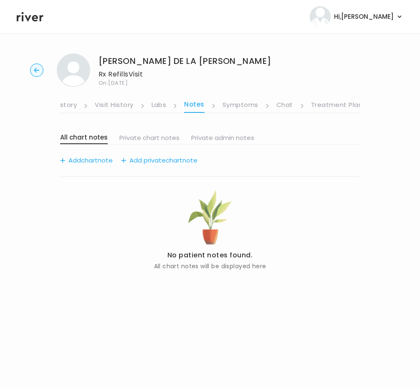
click at [341, 102] on link "Treatment Plan" at bounding box center [337, 105] width 52 height 13
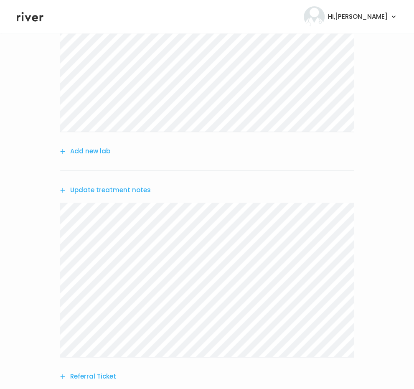
scroll to position [124, 0]
click at [91, 157] on button "Add new lab" at bounding box center [85, 155] width 50 height 12
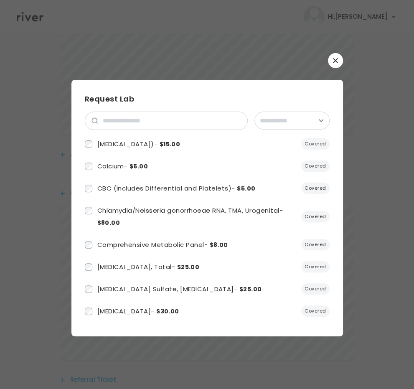
click at [336, 56] on button "button" at bounding box center [335, 60] width 15 height 15
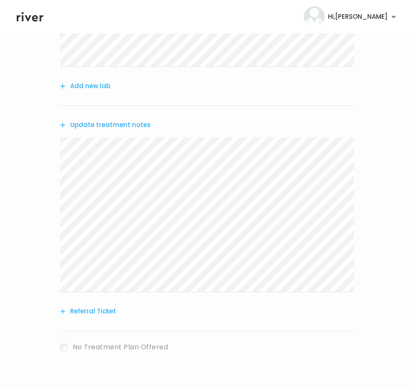
scroll to position [178, 0]
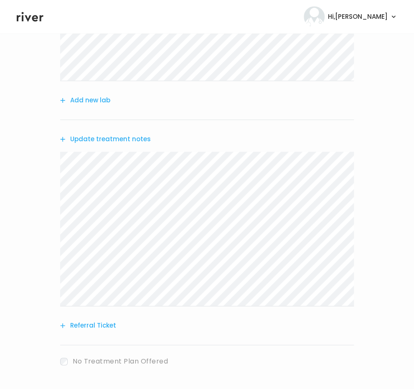
click at [105, 142] on button "Update treatment notes" at bounding box center [105, 139] width 91 height 12
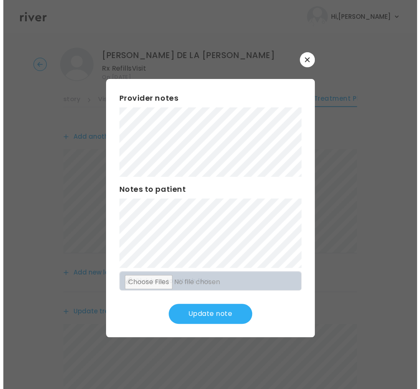
scroll to position [0, 0]
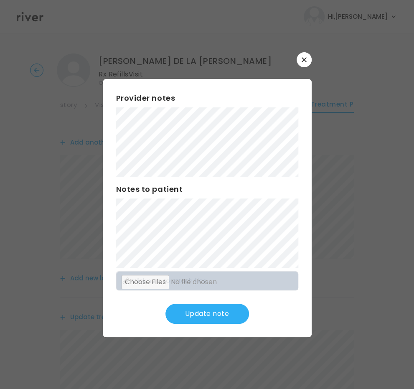
click at [300, 54] on button "button" at bounding box center [303, 59] width 15 height 15
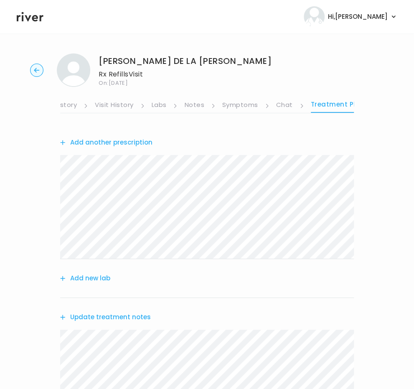
click at [28, 14] on icon at bounding box center [30, 16] width 27 height 13
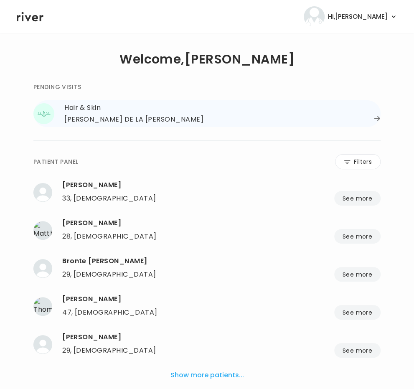
click at [95, 121] on div "WILLIAM DE LA CRUZ" at bounding box center [133, 120] width 139 height 12
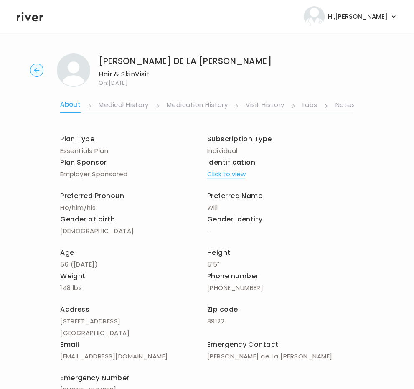
click at [343, 108] on link "Notes" at bounding box center [345, 105] width 20 height 13
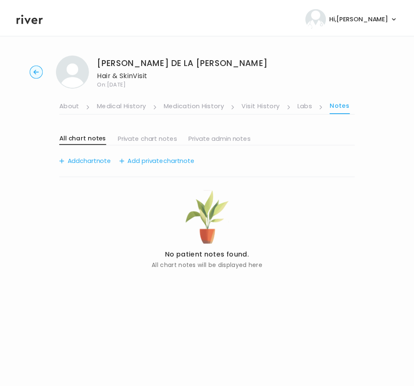
scroll to position [0, 150]
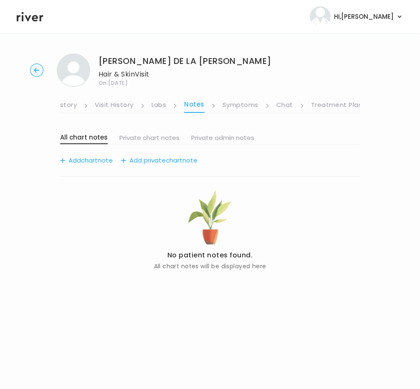
click at [328, 110] on link "Treatment Plan" at bounding box center [337, 105] width 52 height 13
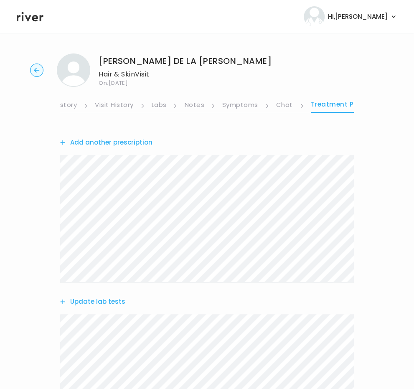
click at [286, 106] on link "Chat" at bounding box center [284, 105] width 17 height 13
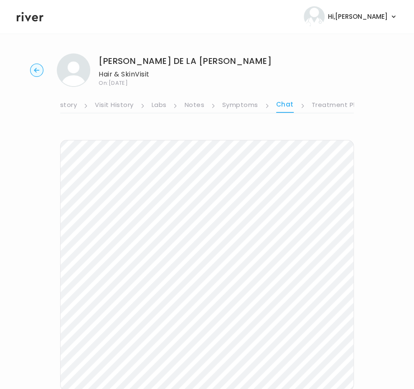
click at [0, 325] on html "Hi, Brittney Profile Logout WILLIAM DE LA CRUZ Hair & Skin Visit On: 23 Sep 202…" at bounding box center [207, 194] width 414 height 389
click at [36, 15] on icon at bounding box center [30, 16] width 27 height 13
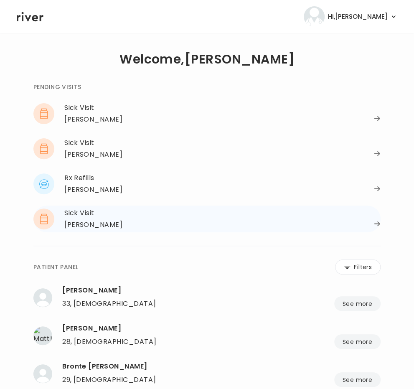
click at [379, 227] on icon at bounding box center [377, 223] width 7 height 6
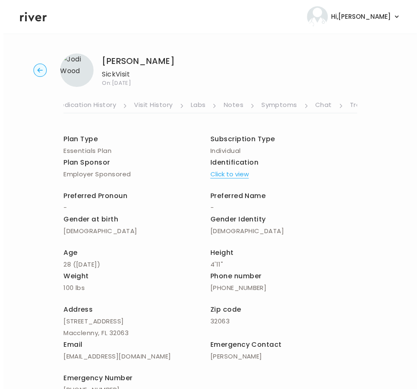
scroll to position [0, 157]
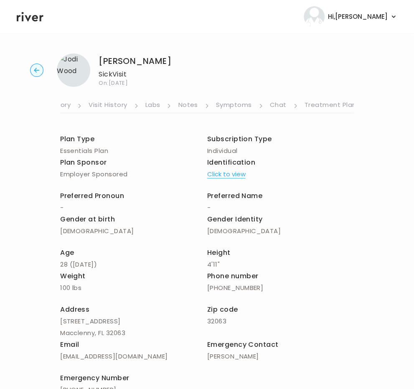
click at [240, 107] on link "Symptoms" at bounding box center [234, 105] width 36 height 13
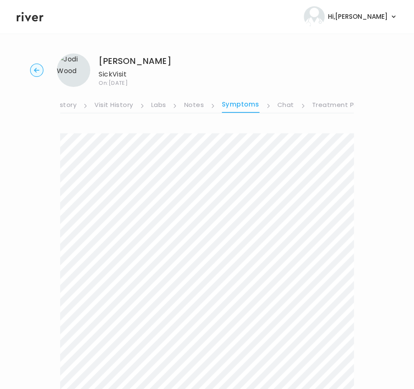
click at [326, 105] on link "Treatment Plan" at bounding box center [338, 105] width 52 height 13
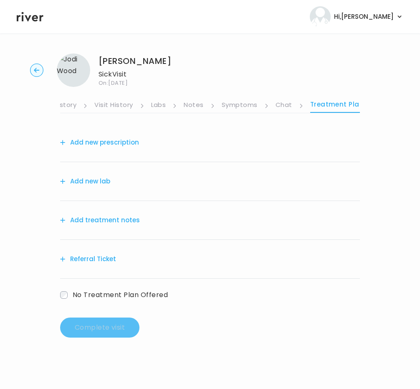
click at [126, 143] on button "Add new prescription" at bounding box center [99, 142] width 79 height 12
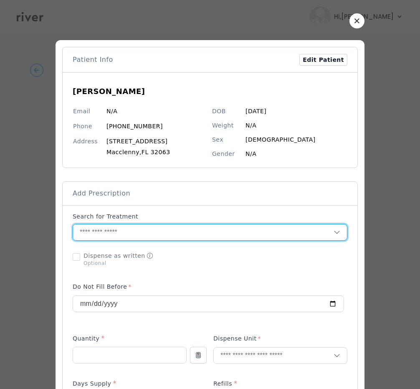
click at [131, 235] on input "text" at bounding box center [203, 232] width 260 height 16
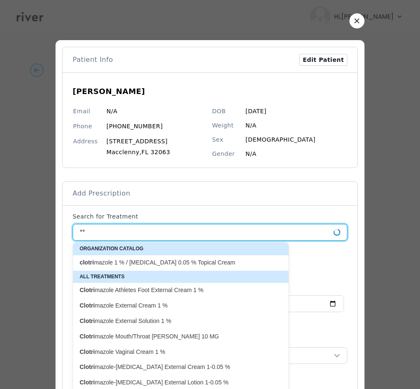
type input "*"
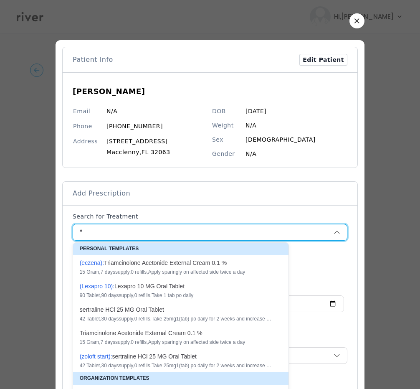
type input "**"
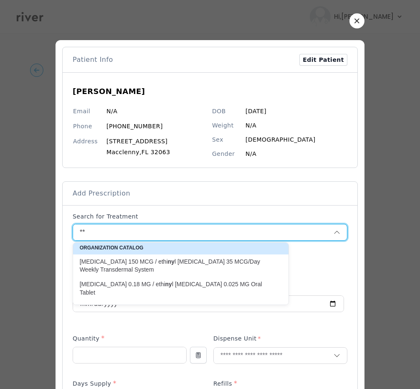
scroll to position [1, 0]
click at [354, 16] on button "button" at bounding box center [356, 20] width 15 height 15
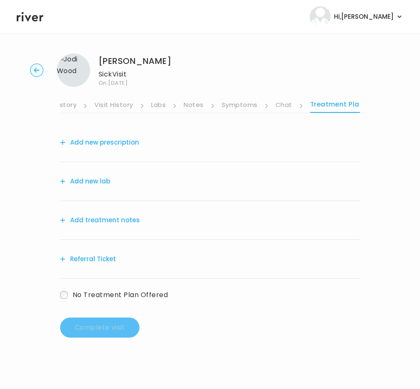
scroll to position [0, 0]
click at [76, 107] on link "About" at bounding box center [70, 105] width 20 height 13
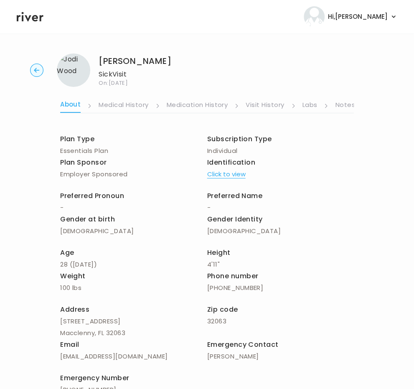
click at [76, 107] on link "About" at bounding box center [70, 105] width 20 height 14
click at [20, 13] on icon at bounding box center [30, 16] width 27 height 13
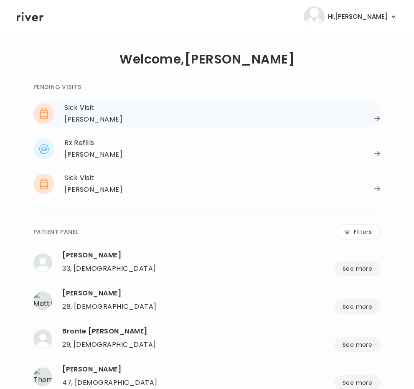
click at [90, 114] on div "ZAHRA ABBAS" at bounding box center [93, 120] width 58 height 12
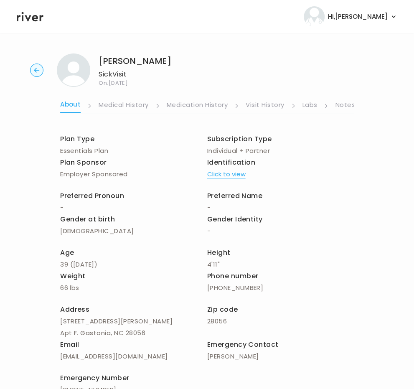
click at [312, 103] on link "Labs" at bounding box center [309, 105] width 15 height 13
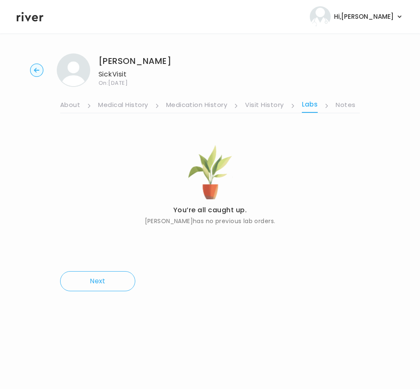
click at [337, 102] on link "Notes" at bounding box center [346, 105] width 20 height 13
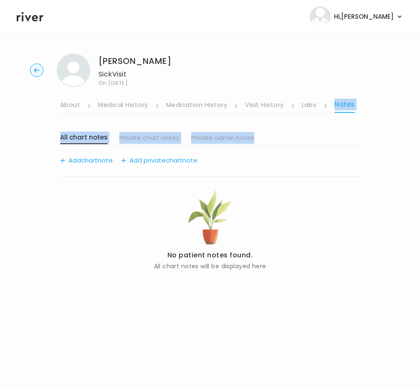
drag, startPoint x: 310, startPoint y: 126, endPoint x: 335, endPoint y: 107, distance: 31.6
click at [335, 107] on div "About Medical History Medication History Visit History Labs Notes Symptoms Chat…" at bounding box center [210, 185] width 300 height 196
click at [341, 106] on link "Notes" at bounding box center [344, 105] width 20 height 14
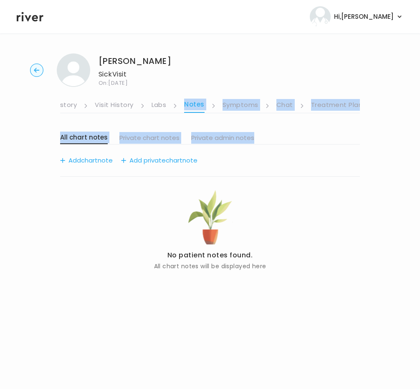
click at [285, 106] on link "Chat" at bounding box center [284, 105] width 17 height 13
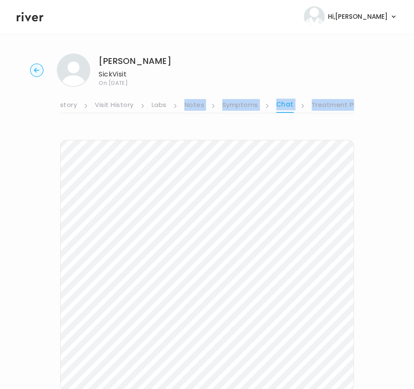
click at [336, 104] on link "Treatment Plan" at bounding box center [337, 105] width 52 height 13
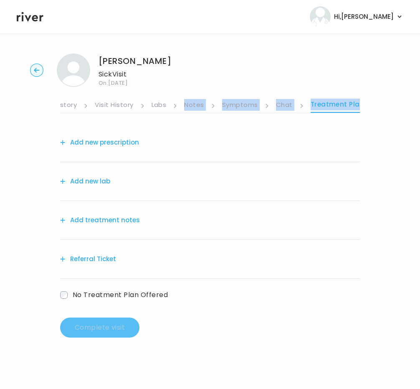
click at [92, 143] on button "Add new prescription" at bounding box center [99, 142] width 79 height 12
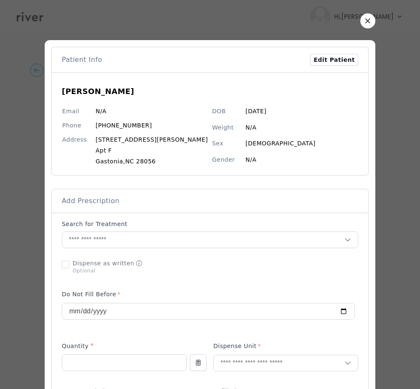
click at [360, 15] on button "button" at bounding box center [367, 20] width 15 height 15
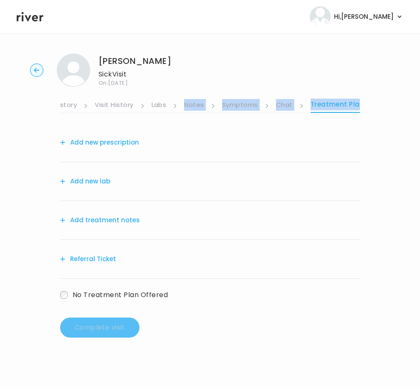
click at [33, 20] on icon at bounding box center [30, 17] width 27 height 10
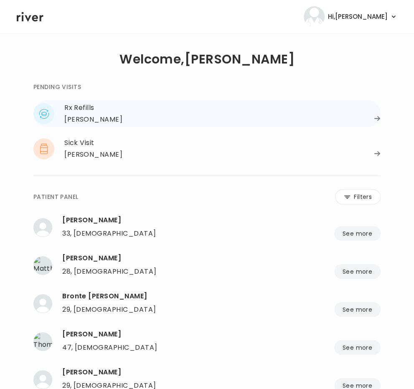
click at [78, 114] on div "Sandie Lewis" at bounding box center [93, 120] width 58 height 12
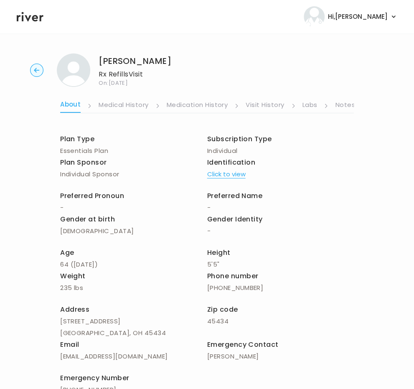
click at [273, 101] on link "Visit History" at bounding box center [264, 105] width 38 height 13
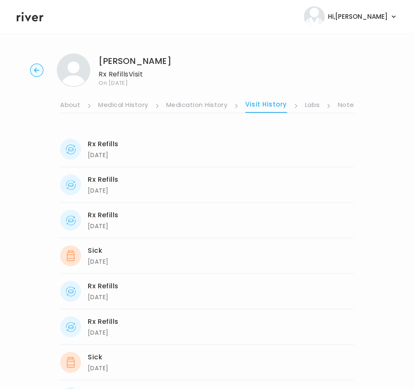
click at [315, 105] on link "Labs" at bounding box center [312, 105] width 15 height 13
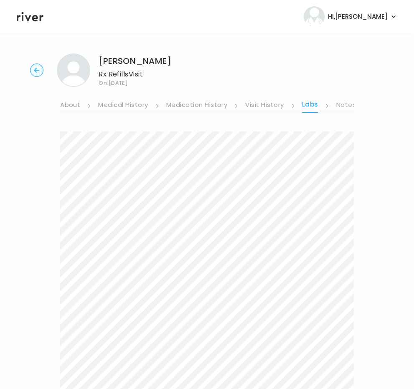
click at [346, 106] on link "Notes" at bounding box center [346, 105] width 20 height 13
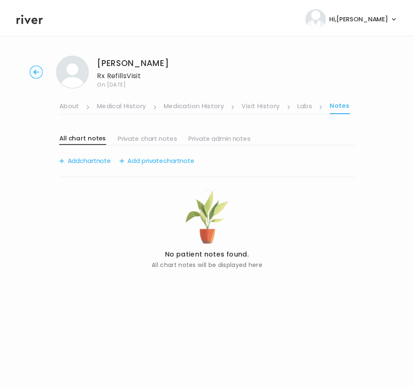
scroll to position [0, 150]
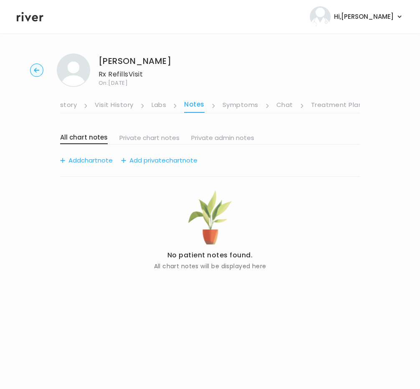
click at [240, 106] on link "Symptoms" at bounding box center [240, 105] width 36 height 13
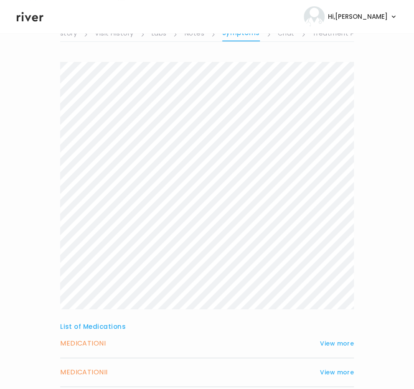
scroll to position [141, 0]
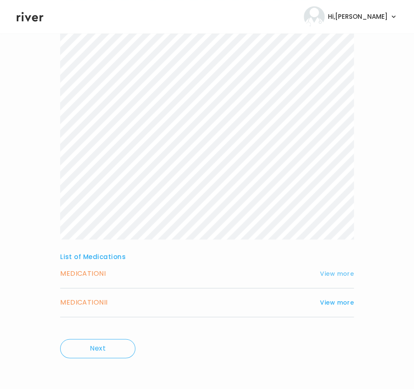
click at [338, 277] on button "View more" at bounding box center [337, 273] width 34 height 10
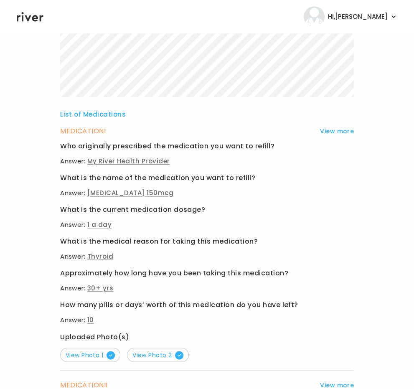
scroll to position [365, 0]
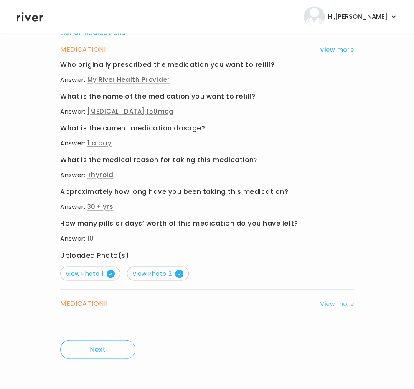
click at [340, 301] on button "View more" at bounding box center [337, 303] width 34 height 10
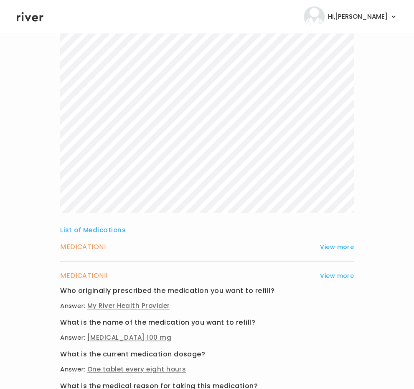
scroll to position [167, 0]
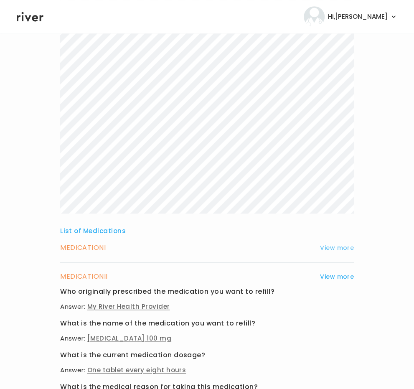
click at [352, 245] on button "View more" at bounding box center [337, 247] width 34 height 10
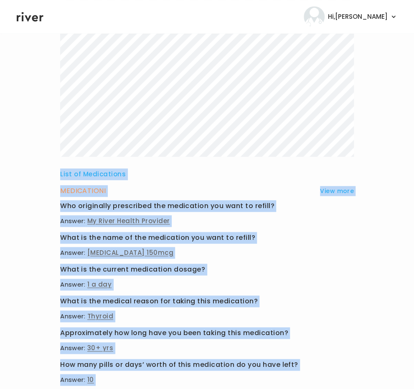
scroll to position [245, 0]
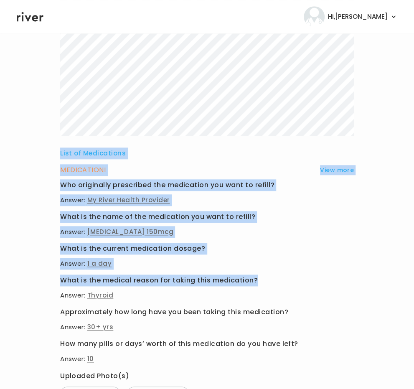
click at [266, 275] on div "List of Medications MEDICATION I View more Who originally prescribed the medica…" at bounding box center [206, 169] width 293 height 561
click at [266, 275] on h3 "What is the medical reason for taking this medication?" at bounding box center [206, 280] width 293 height 12
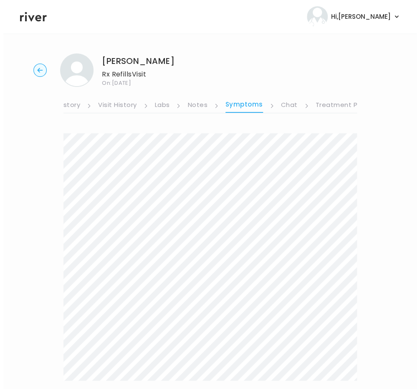
scroll to position [0, 0]
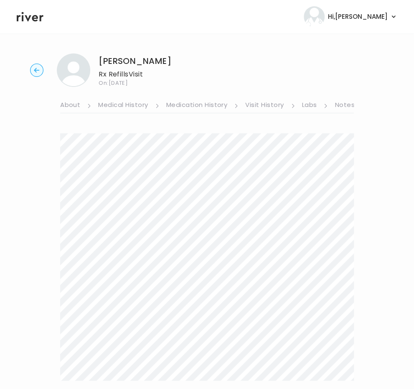
click at [67, 105] on link "About" at bounding box center [70, 105] width 20 height 13
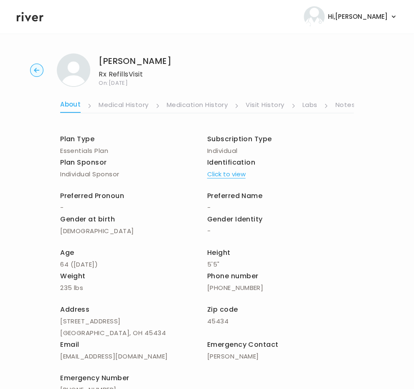
click at [346, 105] on link "Notes" at bounding box center [345, 105] width 20 height 13
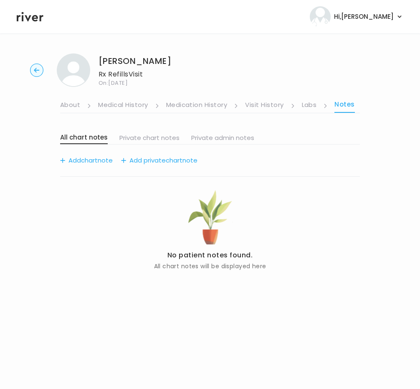
scroll to position [0, 150]
click at [345, 105] on link "Treatment Plan" at bounding box center [337, 105] width 52 height 13
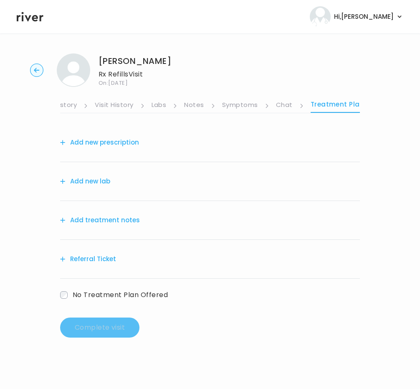
click at [90, 144] on button "Add new prescription" at bounding box center [99, 142] width 79 height 12
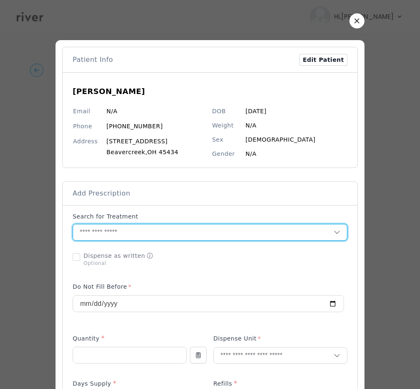
click at [101, 238] on input "text" at bounding box center [203, 232] width 260 height 16
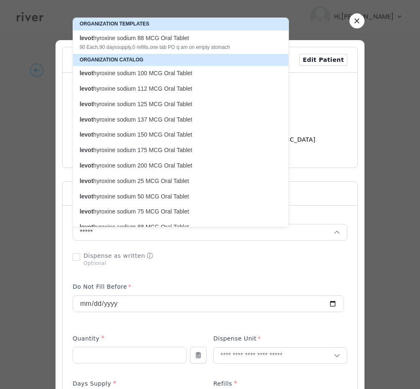
click at [139, 136] on p "levot hyroxine sodium 150 MCG Oral Tablet" at bounding box center [176, 135] width 192 height 8
type input "**********"
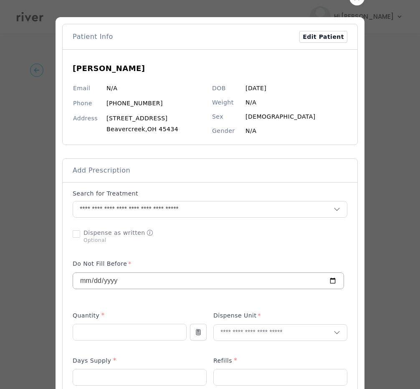
scroll to position [29, 0]
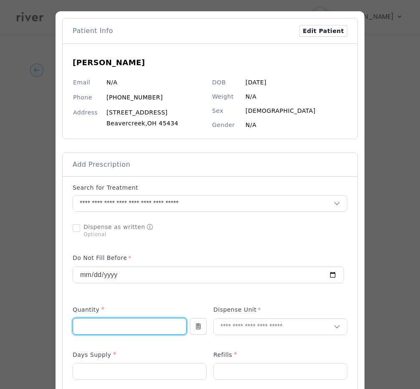
click at [91, 331] on input "number" at bounding box center [129, 326] width 113 height 16
type input "**"
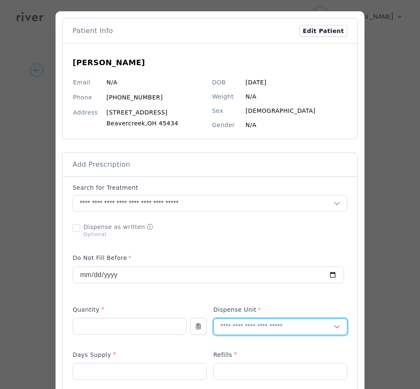
click at [299, 324] on input "text" at bounding box center [274, 326] width 120 height 16
type input "*"
type input "***"
click at [270, 346] on p "Tablet" at bounding box center [280, 344] width 110 height 12
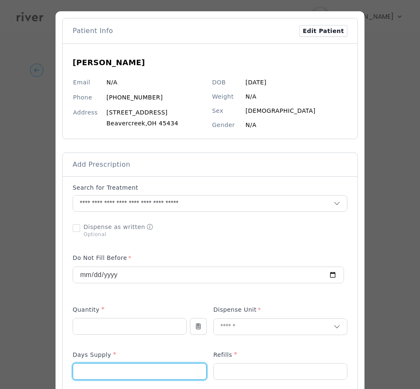
click at [117, 375] on input "number" at bounding box center [139, 371] width 133 height 16
type input "**"
click at [231, 366] on input "number" at bounding box center [280, 371] width 133 height 16
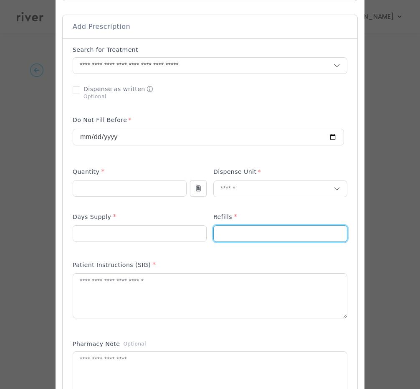
scroll to position [175, 0]
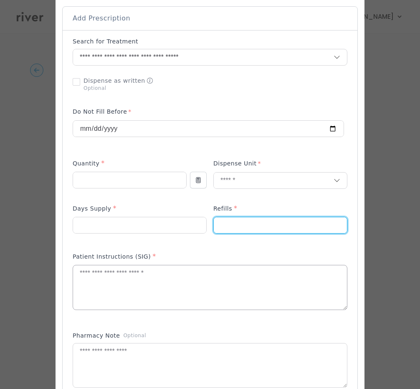
type input "*"
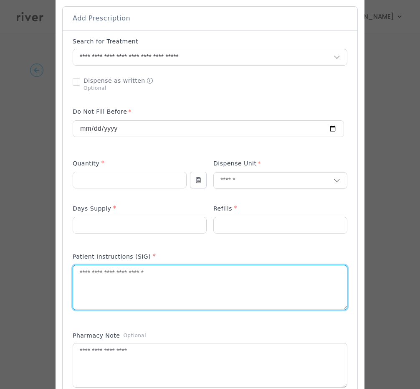
click at [128, 275] on textarea at bounding box center [210, 287] width 274 height 44
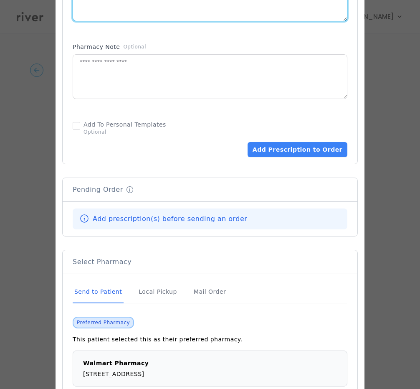
scroll to position [496, 0]
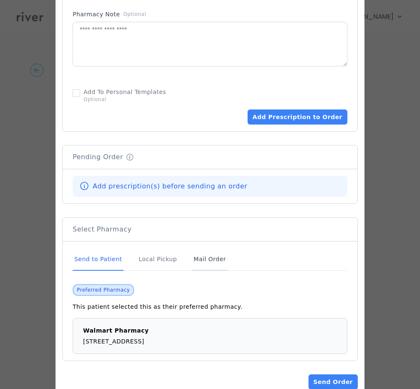
type textarea "**********"
click at [195, 260] on div "Mail Order" at bounding box center [209, 259] width 35 height 23
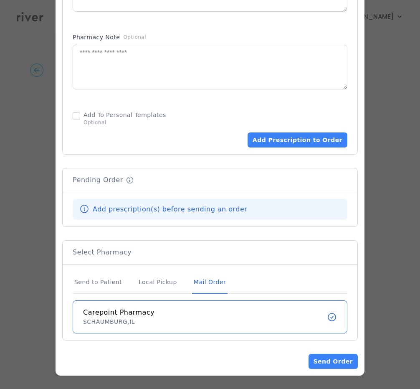
scroll to position [471, 0]
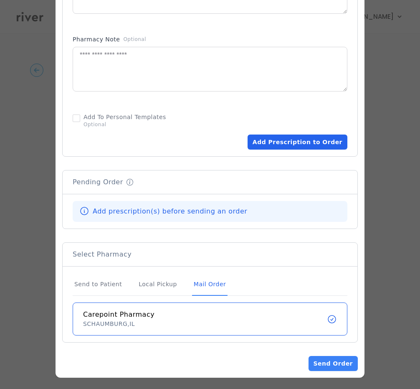
click at [308, 140] on button "Add Prescription to Order" at bounding box center [297, 141] width 100 height 15
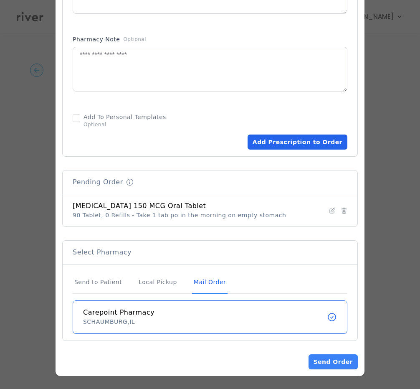
scroll to position [469, 0]
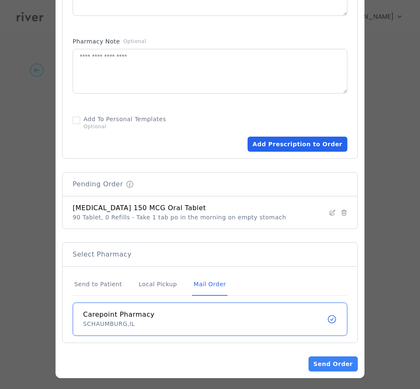
click at [308, 140] on button "Add Prescription to Order" at bounding box center [297, 143] width 100 height 15
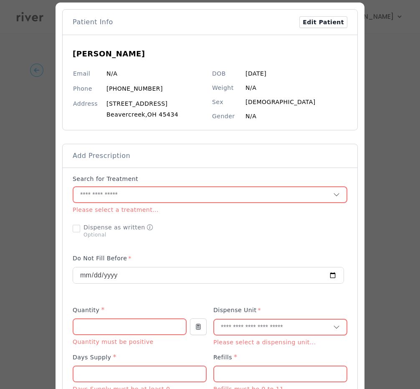
scroll to position [37, 0]
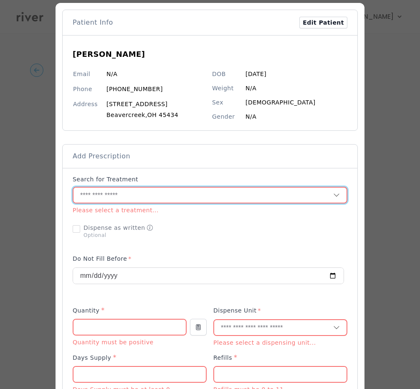
click at [84, 195] on input "text" at bounding box center [203, 195] width 260 height 16
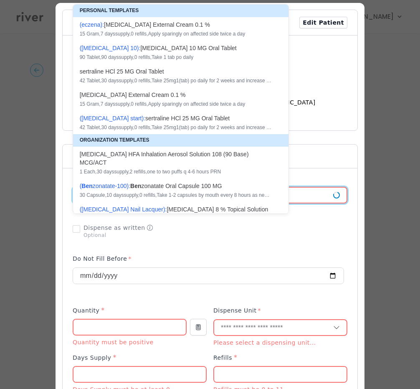
click at [84, 195] on div "30 Capsule , 10 days supply, 0 refills , Take 1-2 capsules by mouth every 8 hou…" at bounding box center [176, 195] width 192 height 7
type input "**********"
type input "**"
type input "*"
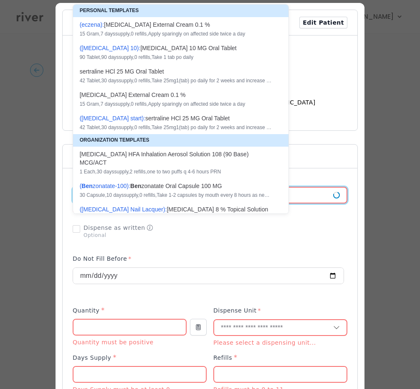
type textarea "**********"
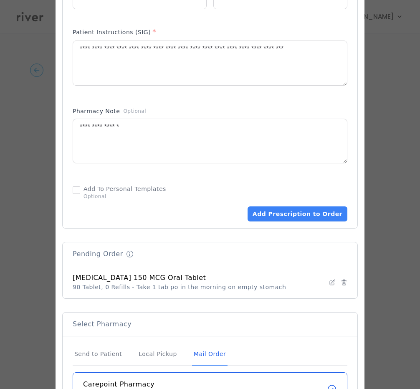
scroll to position [399, 0]
click at [308, 213] on button "Add Prescription to Order" at bounding box center [297, 213] width 100 height 15
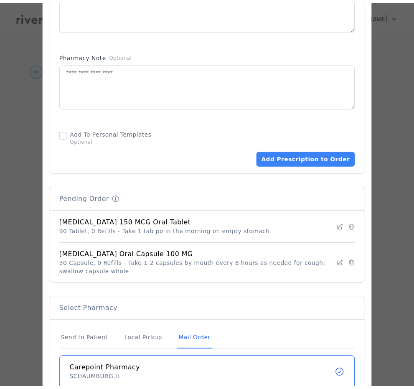
scroll to position [509, 0]
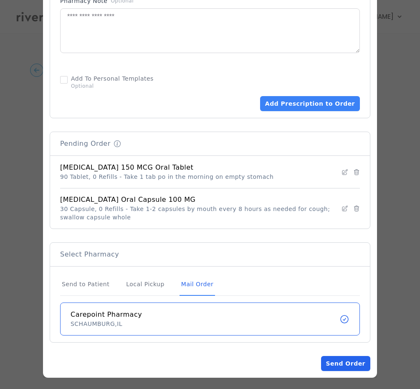
click at [343, 356] on button "Send Order" at bounding box center [345, 363] width 49 height 15
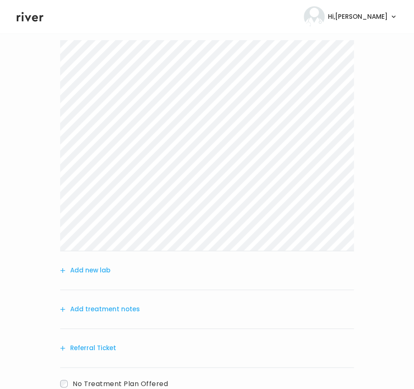
scroll to position [116, 0]
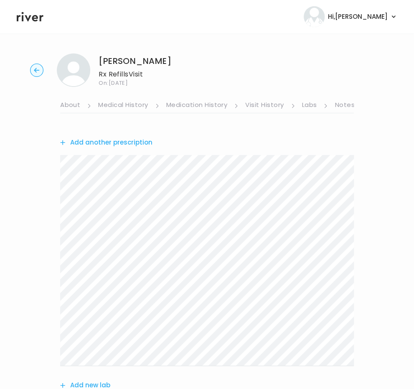
click at [206, 106] on link "Medication History" at bounding box center [196, 105] width 61 height 13
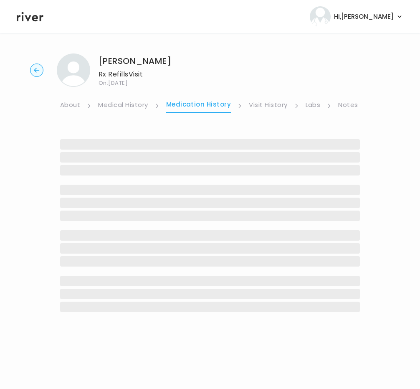
click at [312, 102] on link "Labs" at bounding box center [312, 105] width 15 height 13
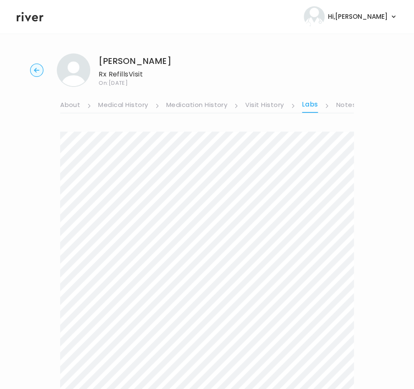
click at [334, 106] on ul "About Medical History Medication History Visit History Labs Notes Symptoms Chat…" at bounding box center [206, 100] width 293 height 26
click at [341, 106] on link "Notes" at bounding box center [346, 105] width 20 height 13
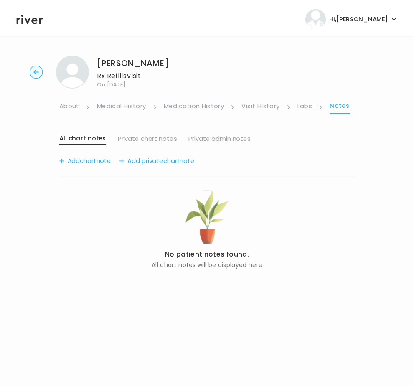
scroll to position [0, 150]
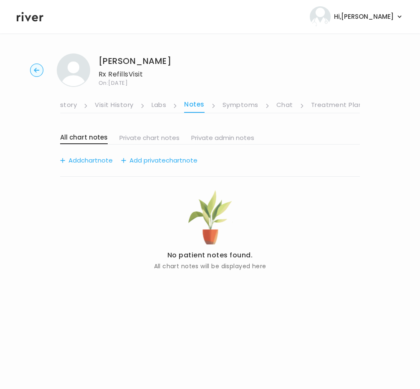
click at [341, 106] on link "Treatment Plan" at bounding box center [337, 105] width 52 height 13
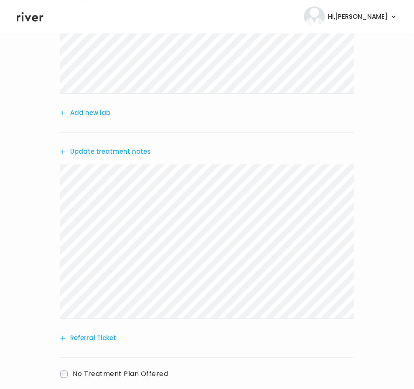
scroll to position [319, 0]
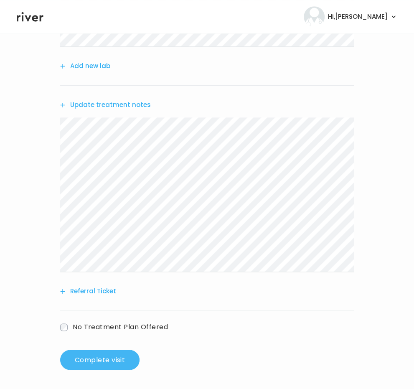
click at [116, 355] on button "Complete visit" at bounding box center [99, 359] width 79 height 20
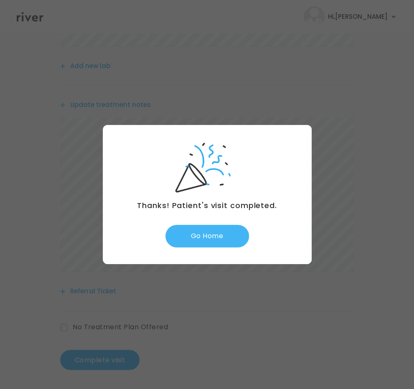
click at [194, 240] on button "Go Home" at bounding box center [206, 236] width 83 height 23
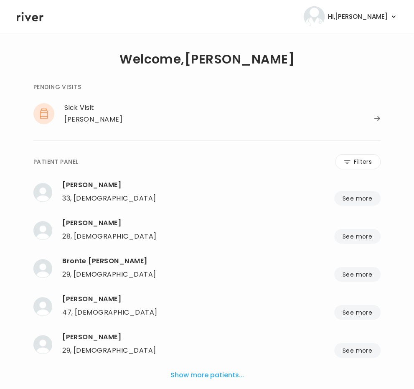
click at [194, 240] on div "28, [DEMOGRAPHIC_DATA] See more" at bounding box center [221, 236] width 318 height 15
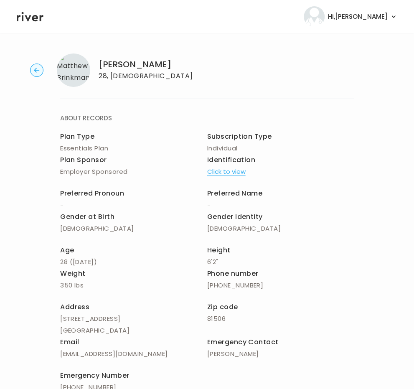
click at [31, 17] on icon at bounding box center [30, 16] width 27 height 13
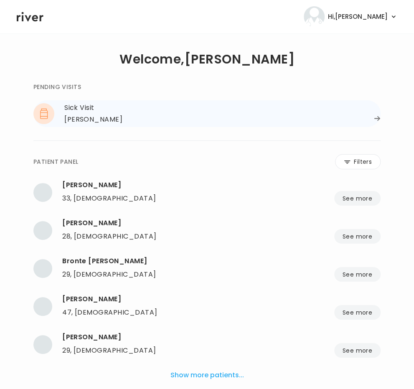
click at [85, 115] on div "[PERSON_NAME]" at bounding box center [93, 120] width 58 height 12
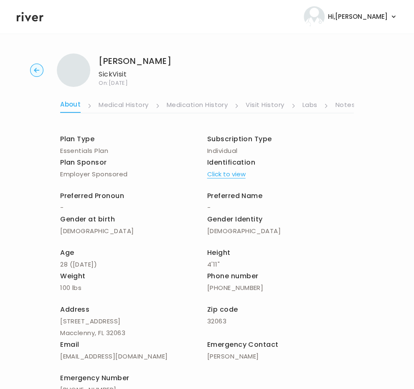
click at [195, 101] on link "Medication History" at bounding box center [197, 105] width 61 height 13
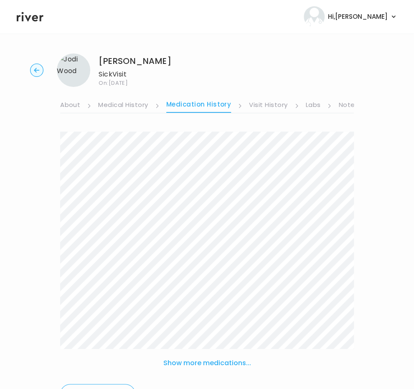
click at [70, 102] on link "About" at bounding box center [70, 105] width 20 height 13
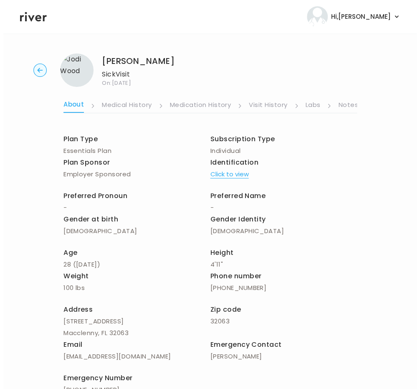
scroll to position [0, 157]
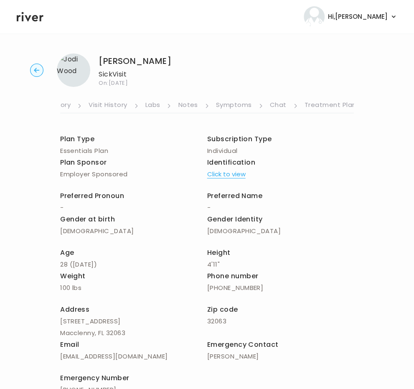
click at [336, 102] on link "Treatment Plan" at bounding box center [330, 105] width 52 height 13
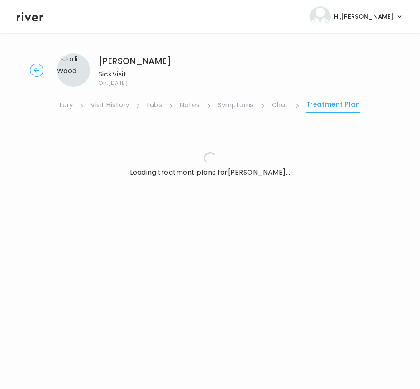
scroll to position [0, 151]
click at [87, 144] on div "Loading treatment plans for [PERSON_NAME] ..." at bounding box center [210, 156] width 300 height 67
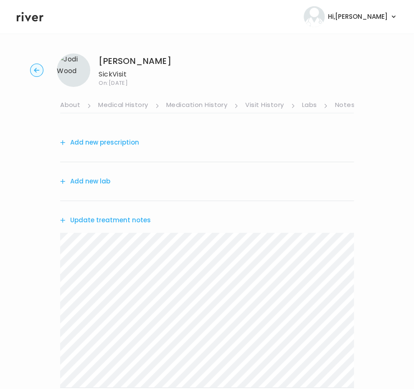
click at [101, 144] on button "Add new prescription" at bounding box center [99, 142] width 79 height 12
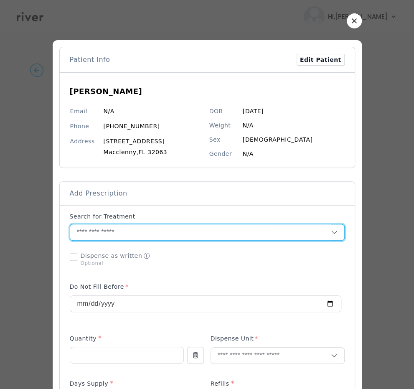
click at [111, 232] on input "text" at bounding box center [200, 232] width 260 height 16
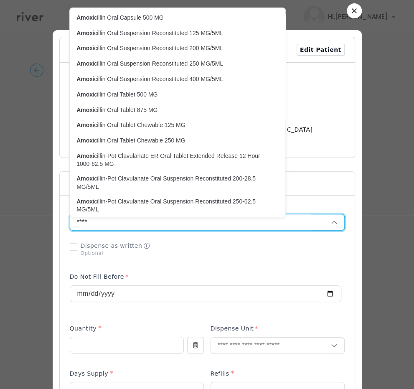
scroll to position [10, 0]
type input "*"
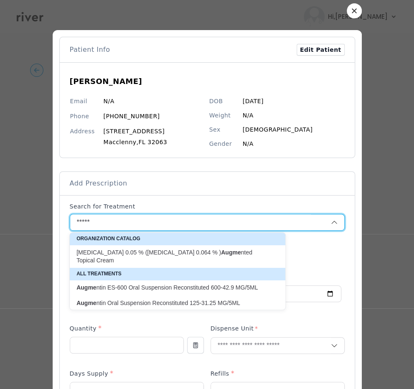
scroll to position [1, 0]
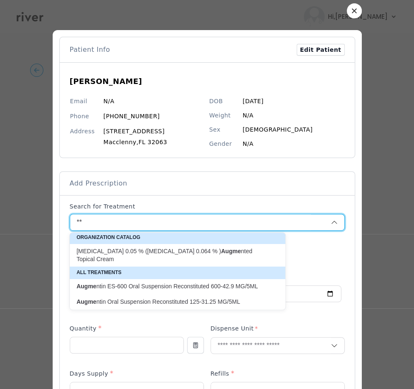
type input "*"
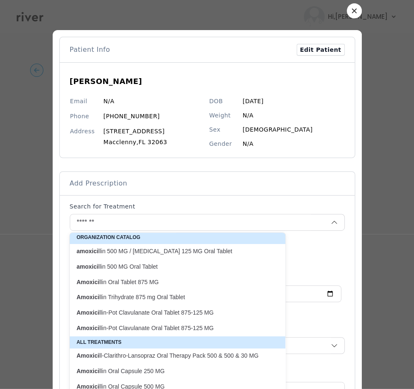
click at [109, 315] on p "Amoxici llin-Pot Clavulanate Oral Tablet 875-125 MG" at bounding box center [172, 312] width 192 height 8
type input "**********"
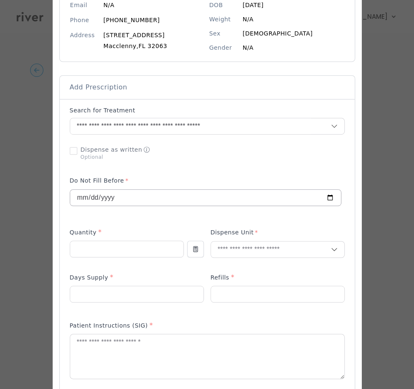
scroll to position [107, 0]
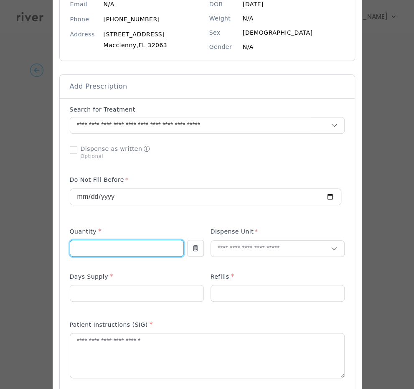
click at [105, 251] on input "number" at bounding box center [126, 248] width 113 height 16
type input "**"
click at [247, 251] on input "text" at bounding box center [271, 248] width 120 height 16
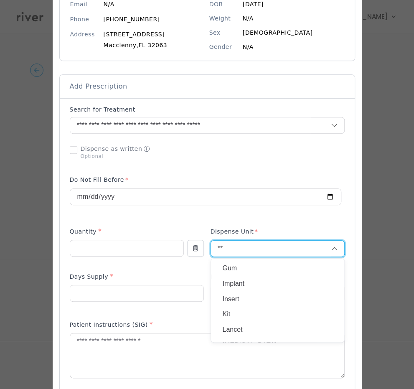
scroll to position [0, 0]
type input "**"
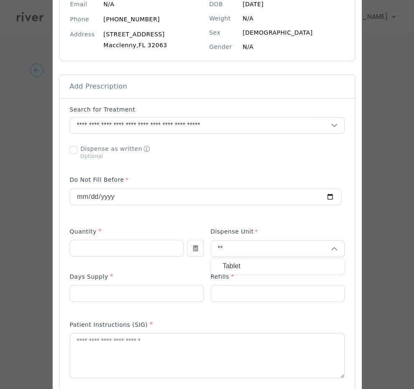
click at [235, 269] on p "Tablet" at bounding box center [277, 266] width 110 height 12
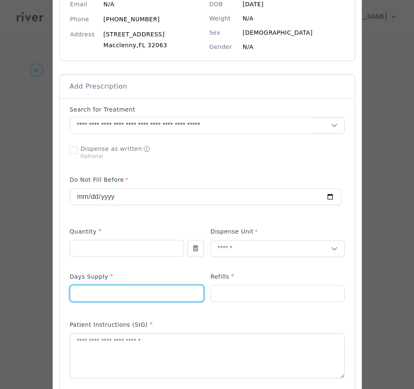
click at [122, 292] on input "number" at bounding box center [136, 293] width 133 height 16
type input "*"
click at [219, 290] on input "number" at bounding box center [277, 293] width 133 height 16
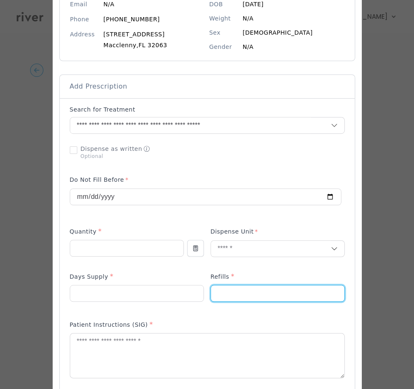
type input "*"
drag, startPoint x: 197, startPoint y: 329, endPoint x: 195, endPoint y: 337, distance: 8.1
click at [195, 337] on div "Patient Instructions (SIG) *" at bounding box center [207, 353] width 275 height 75
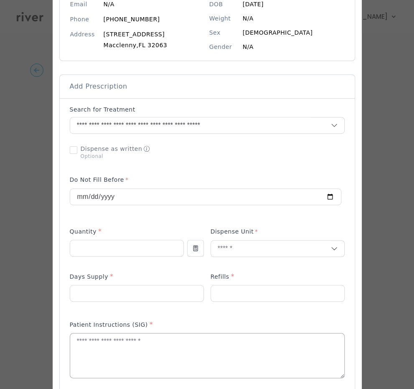
click at [188, 358] on textarea at bounding box center [207, 355] width 274 height 44
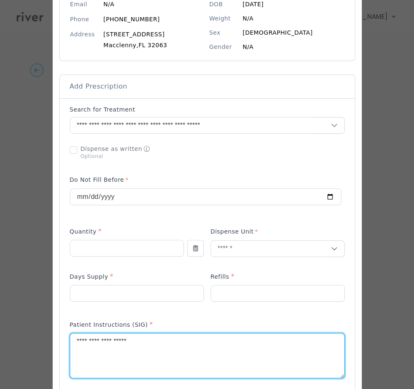
click at [104, 345] on textarea "**********" at bounding box center [207, 355] width 274 height 44
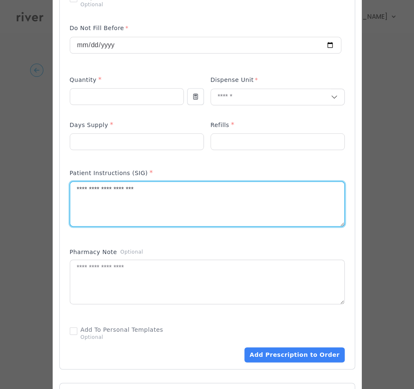
scroll to position [259, 0]
type textarea "**********"
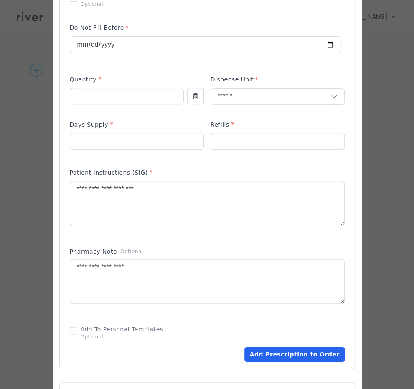
click at [294, 357] on button "Add Prescription to Order" at bounding box center [294, 353] width 100 height 15
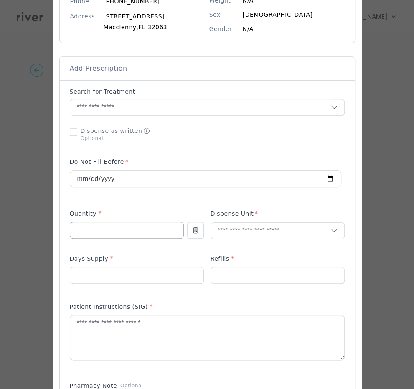
scroll to position [124, 0]
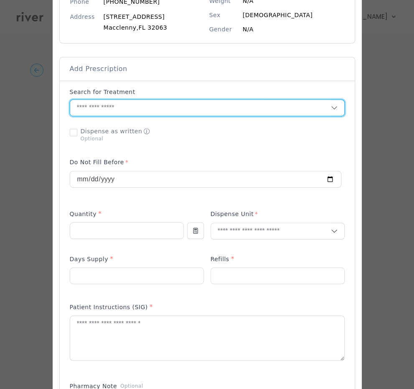
click at [134, 101] on input "text" at bounding box center [200, 108] width 260 height 16
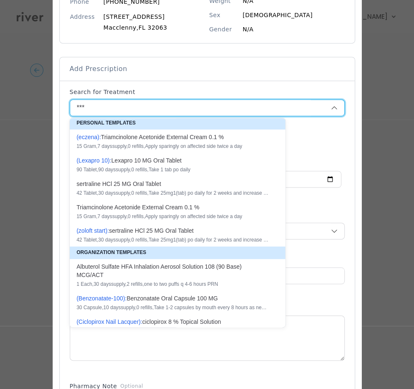
scroll to position [0, 0]
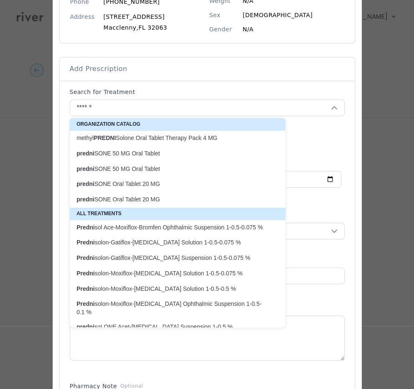
click at [118, 199] on p "predni SONE Oral Tablet 20 MG" at bounding box center [172, 199] width 192 height 8
type input "**********"
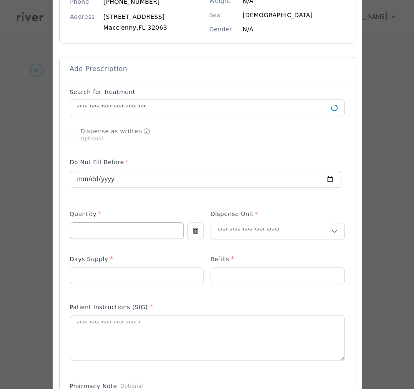
click at [86, 232] on input "number" at bounding box center [126, 230] width 113 height 16
type input "**"
click at [257, 233] on input "text" at bounding box center [271, 231] width 120 height 16
type input "**"
click at [233, 251] on p "Tablet" at bounding box center [277, 248] width 110 height 12
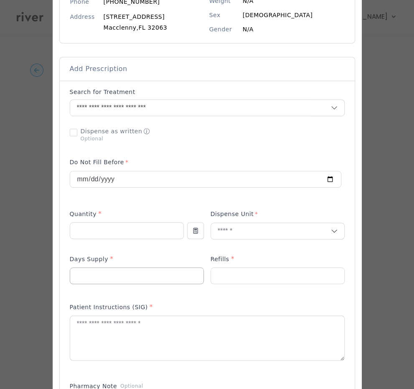
click at [76, 275] on input "number" at bounding box center [136, 276] width 133 height 16
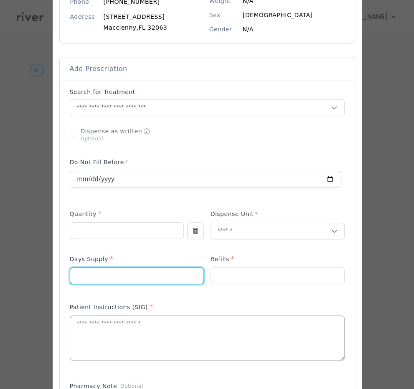
type input "*"
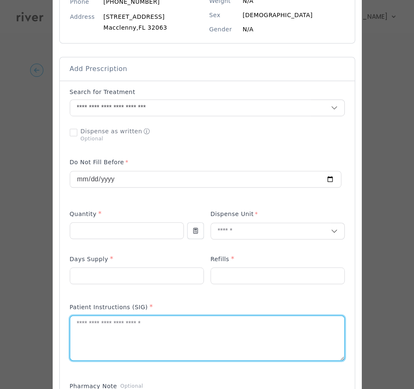
click at [80, 326] on textarea at bounding box center [207, 338] width 274 height 44
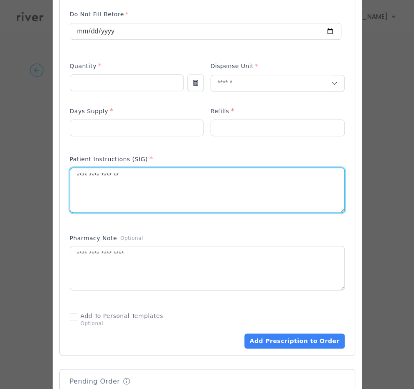
scroll to position [273, 0]
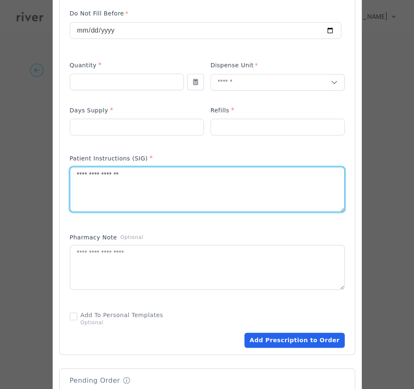
type textarea "**********"
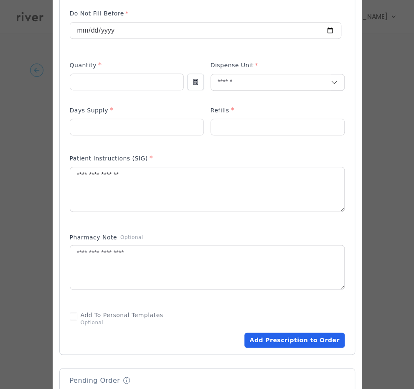
click at [270, 336] on button "Add Prescription to Order" at bounding box center [294, 339] width 100 height 15
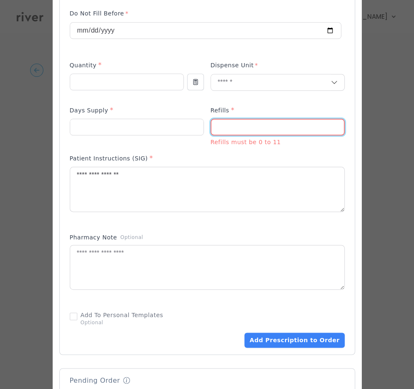
click at [227, 119] on input "number" at bounding box center [277, 127] width 132 height 16
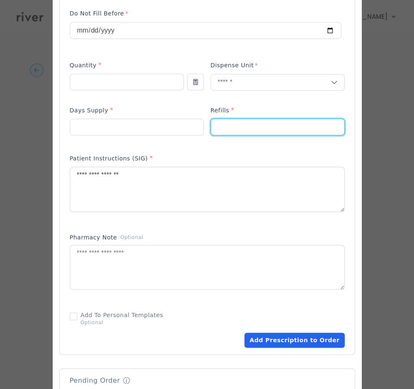
type input "*"
click at [291, 339] on button "Add Prescription to Order" at bounding box center [294, 339] width 100 height 15
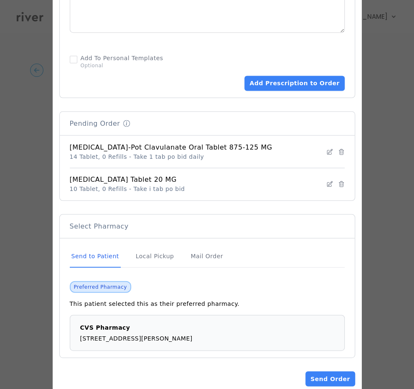
scroll to position [530, 0]
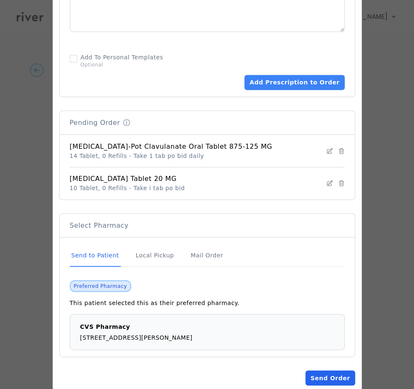
click at [342, 376] on button "Send Order" at bounding box center [329, 377] width 49 height 15
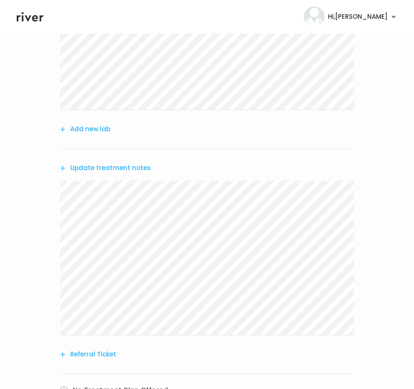
scroll to position [307, 0]
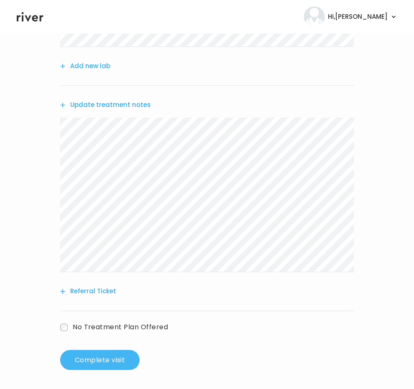
click at [93, 352] on button "Complete visit" at bounding box center [99, 359] width 79 height 20
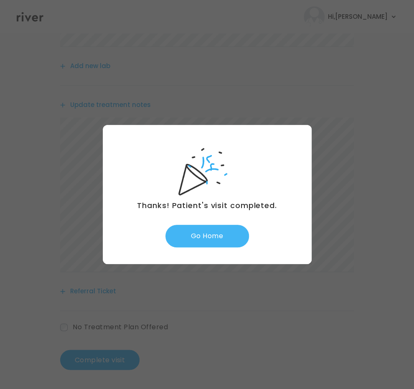
click at [215, 243] on button "Go Home" at bounding box center [206, 236] width 83 height 23
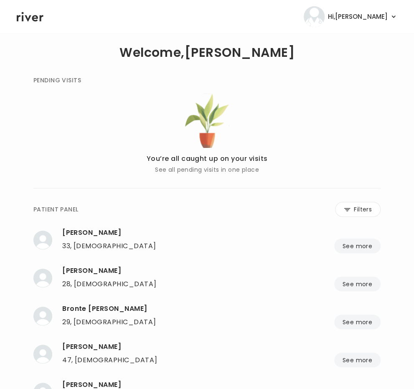
scroll to position [5, 0]
